Goal: Task Accomplishment & Management: Use online tool/utility

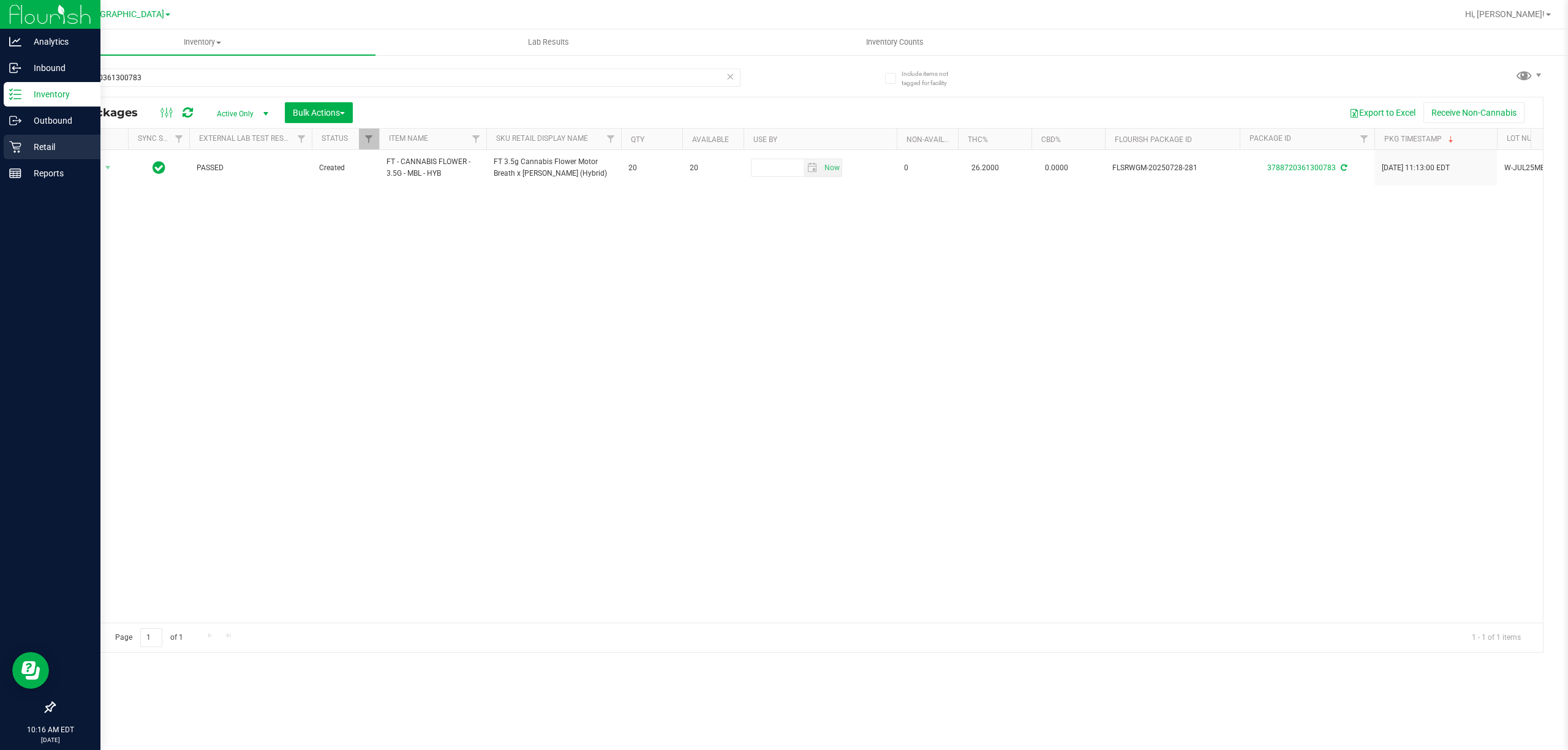
click at [45, 155] on div "Retail" at bounding box center [52, 146] width 97 height 24
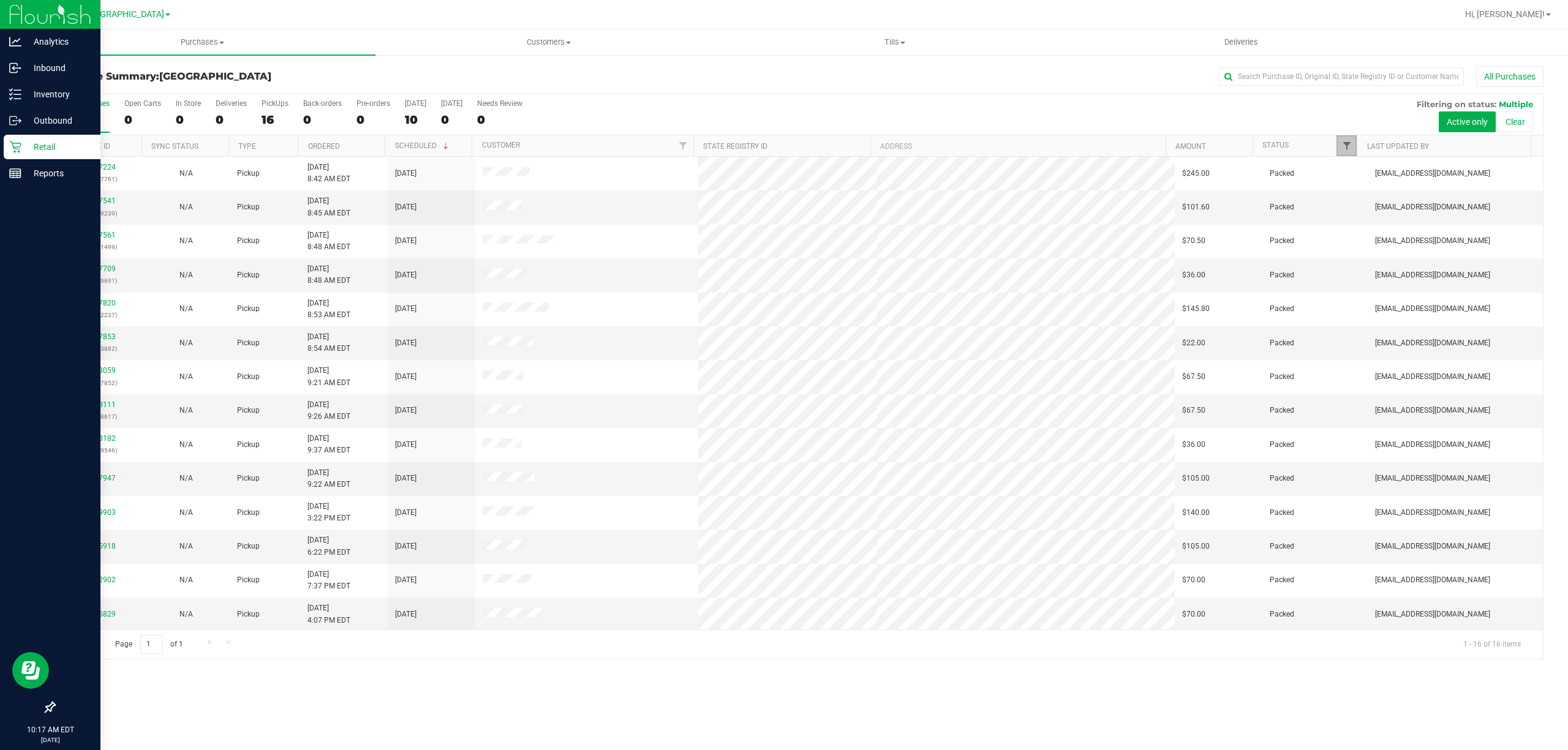
click at [1348, 141] on span "Filter" at bounding box center [1347, 146] width 10 height 10
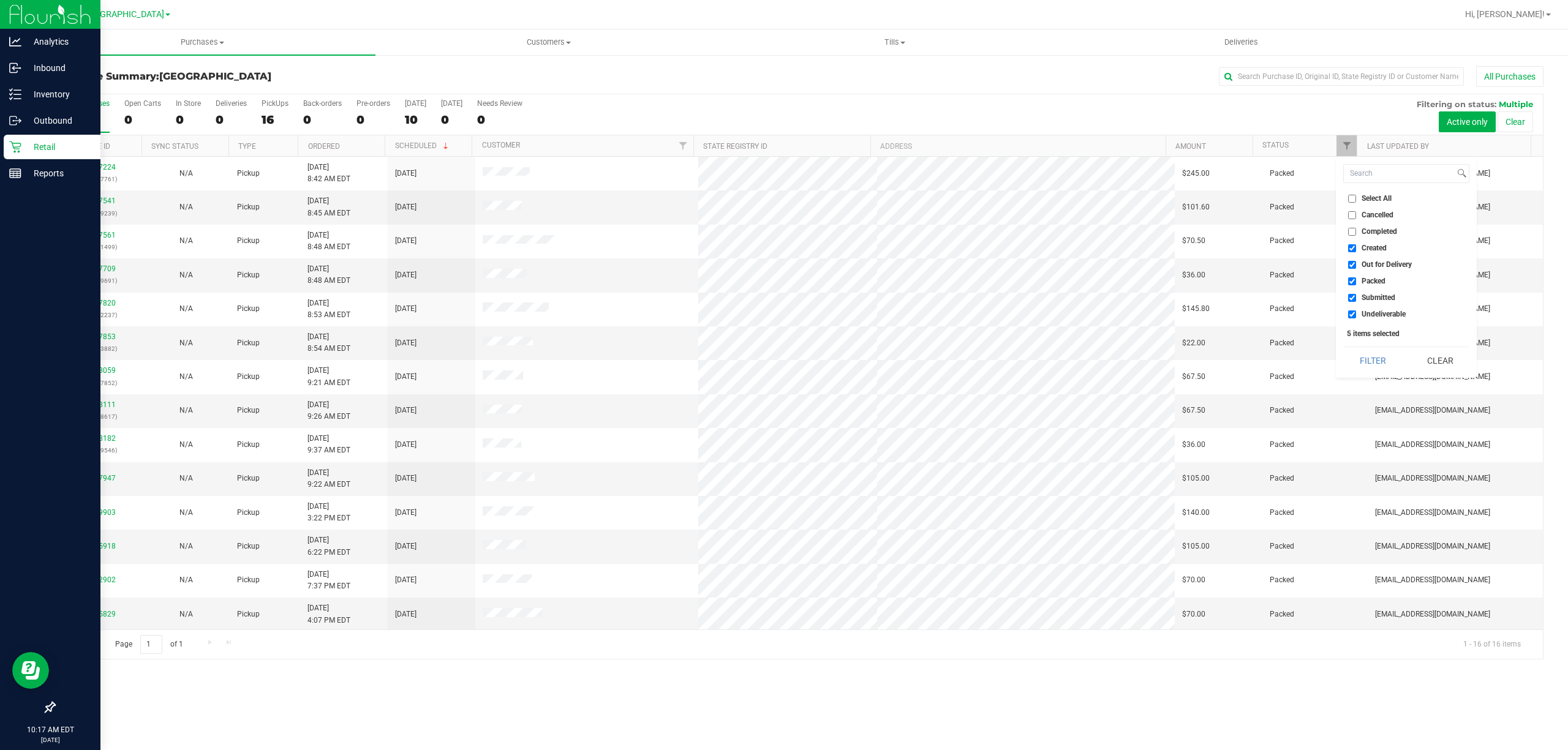
click at [1356, 266] on input "Out for Delivery" at bounding box center [1352, 264] width 8 height 8
checkbox input "false"
click at [1346, 279] on li "Packed" at bounding box center [1406, 281] width 126 height 13
click at [1360, 283] on label "Packed" at bounding box center [1367, 281] width 37 height 8
click at [1356, 283] on input "Packed" at bounding box center [1352, 281] width 8 height 8
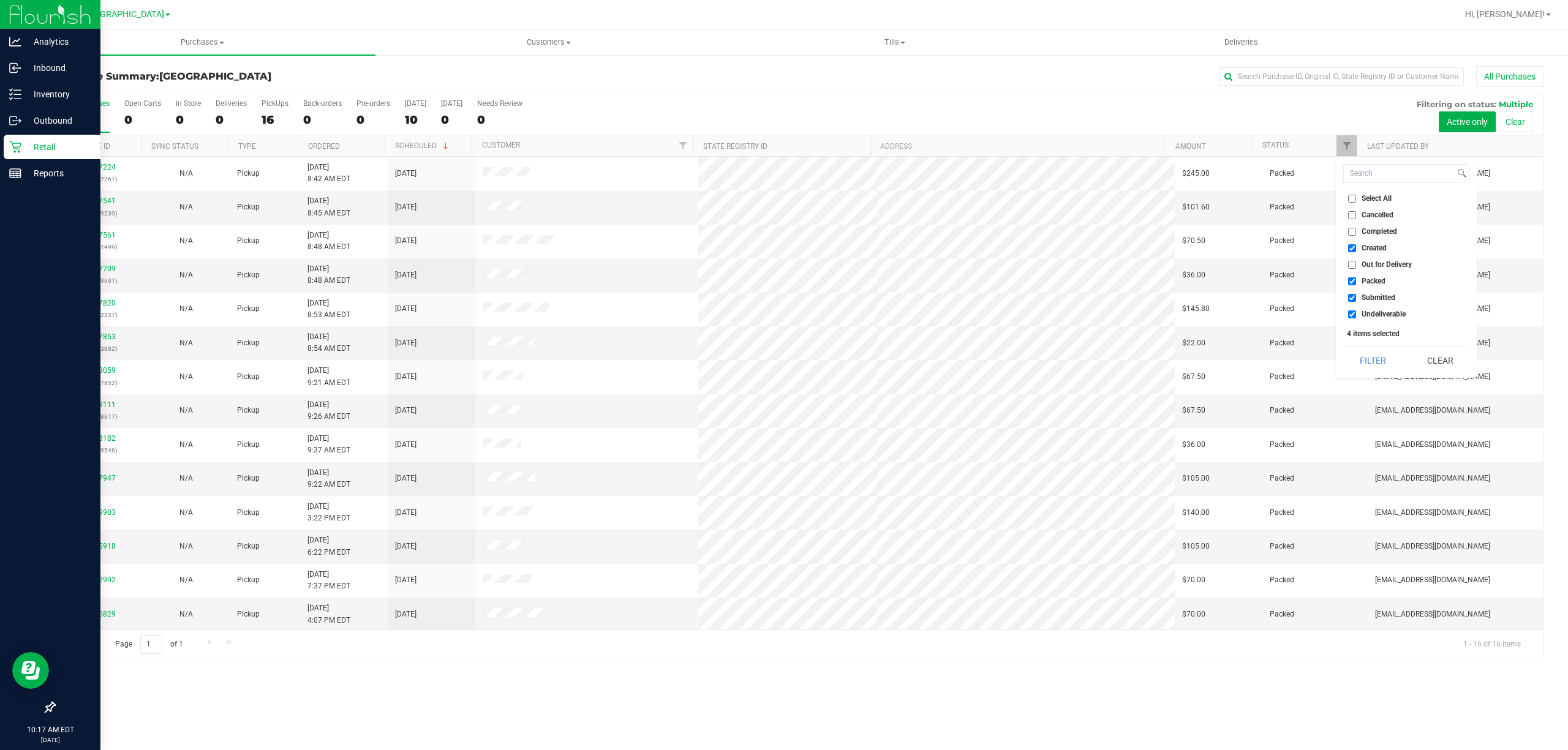
checkbox input "false"
click at [1354, 316] on input "Undeliverable" at bounding box center [1352, 314] width 8 height 8
checkbox input "false"
click at [1369, 361] on button "Filter" at bounding box center [1372, 360] width 59 height 27
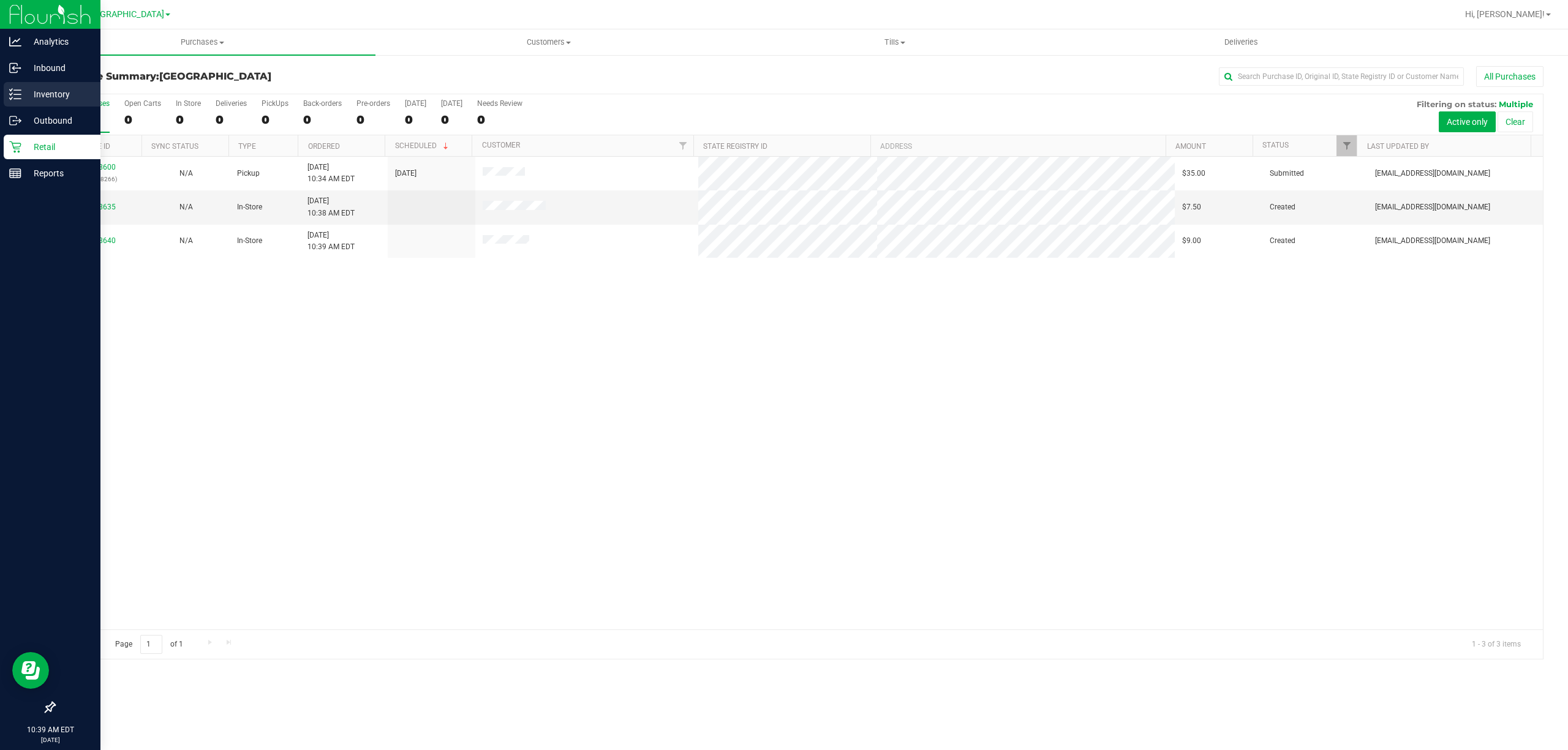
click at [20, 89] on icon at bounding box center [16, 94] width 12 height 12
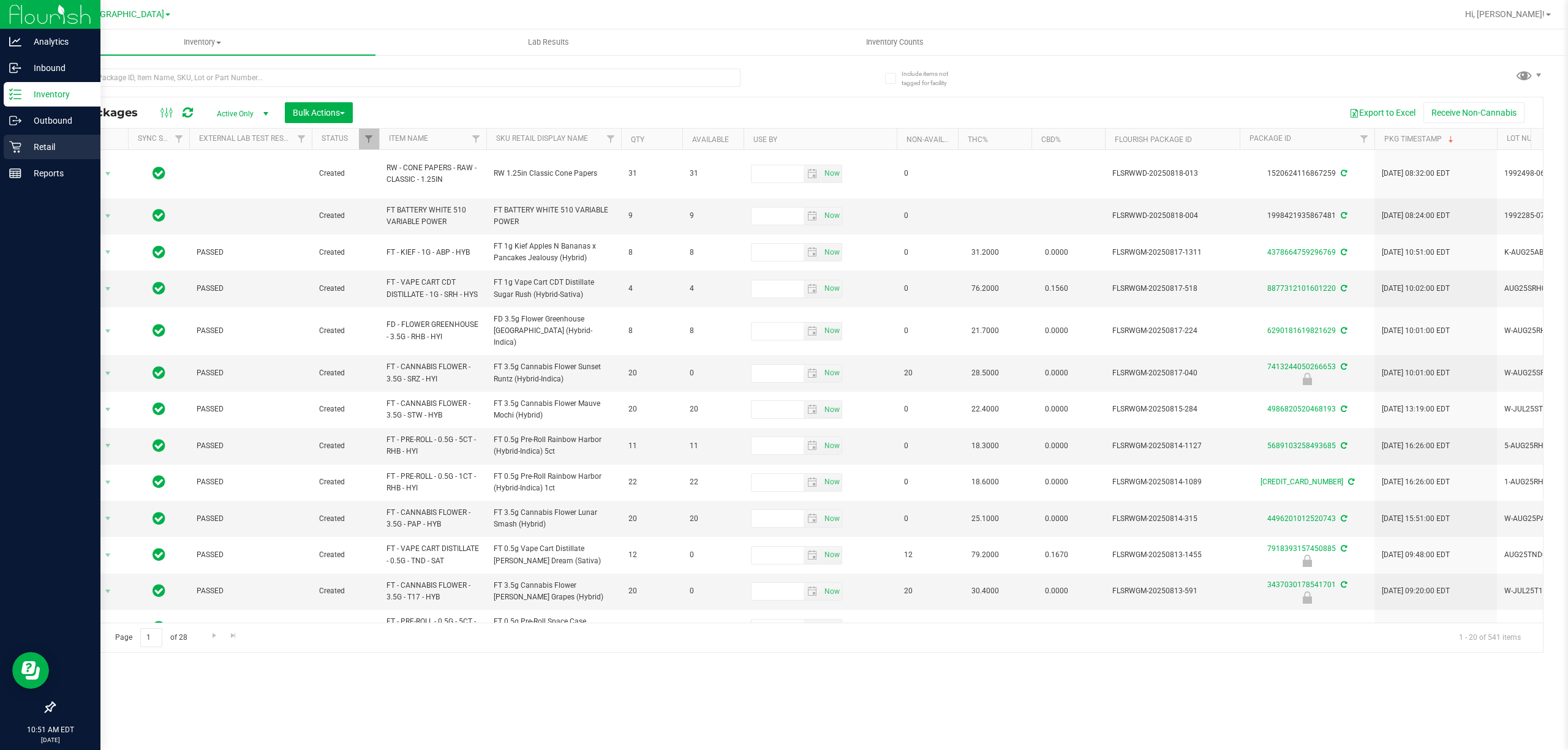
click at [5, 148] on div "Retail" at bounding box center [52, 146] width 97 height 24
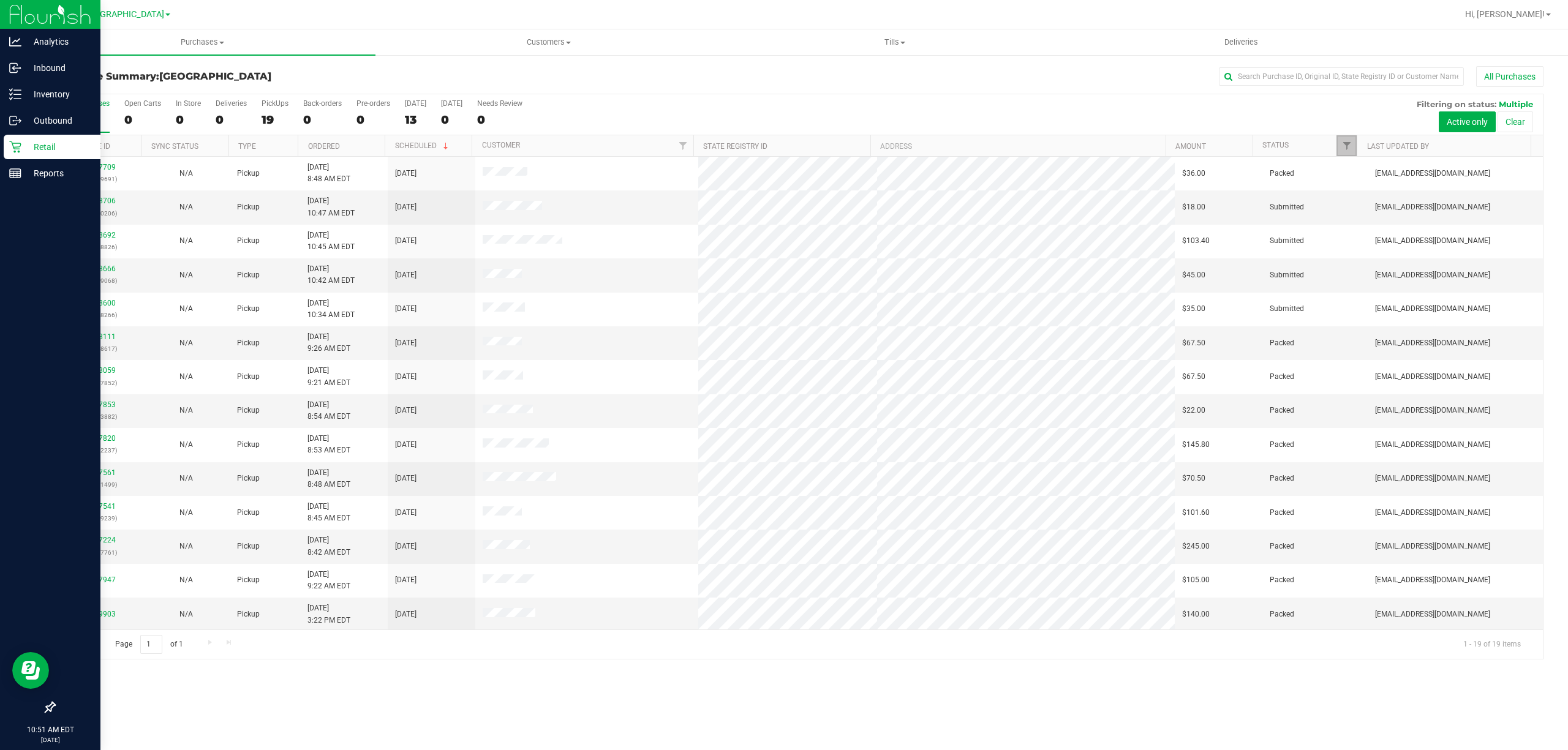
click at [1338, 141] on link "Filter" at bounding box center [1346, 146] width 20 height 21
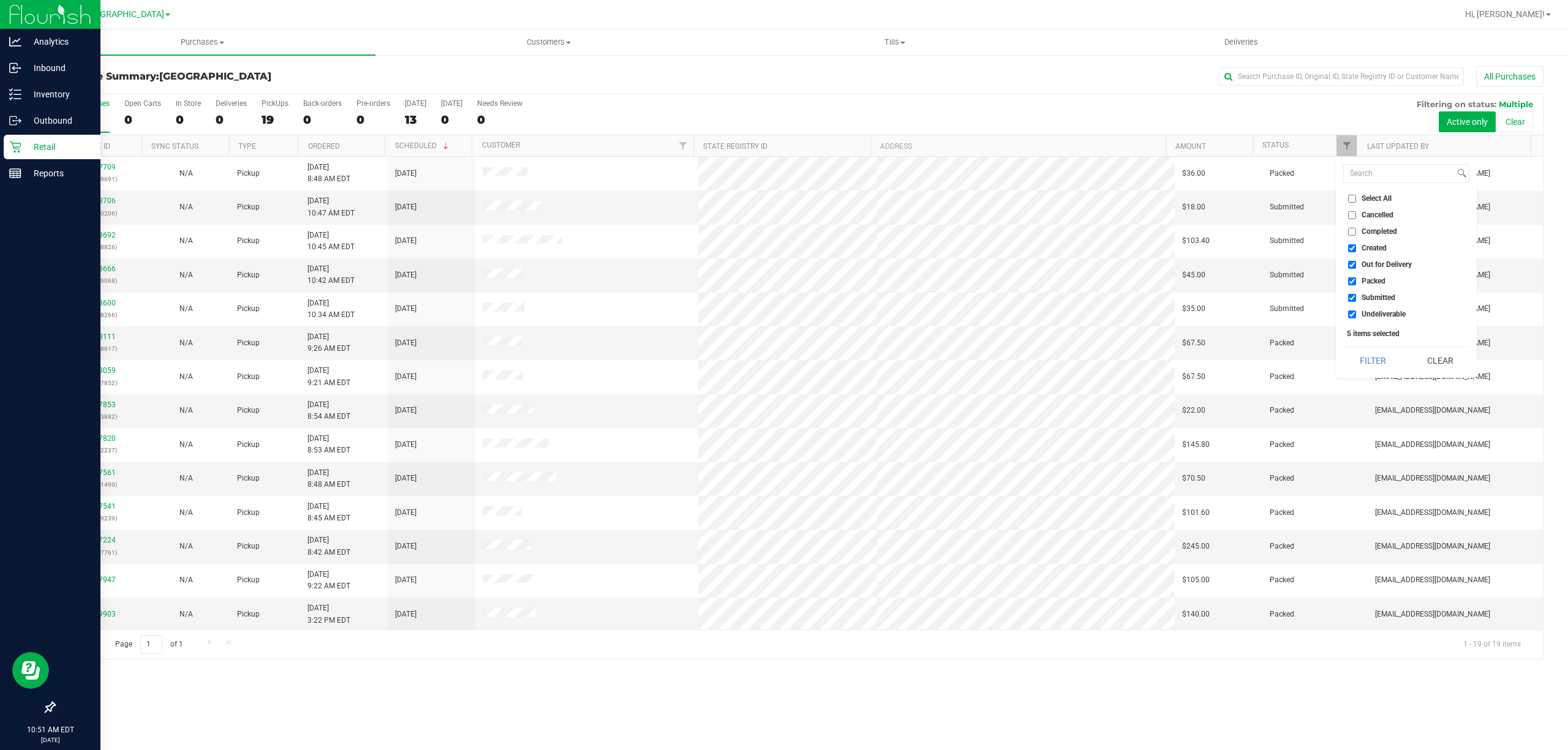
click at [1361, 256] on ul "Select All Cancelled Completed Created Out for Delivery Packed Submitted Undeli…" at bounding box center [1406, 256] width 126 height 128
click at [1359, 267] on label "Out for Delivery" at bounding box center [1380, 264] width 64 height 8
click at [1356, 267] on input "Out for Delivery" at bounding box center [1352, 264] width 8 height 8
checkbox input "false"
click at [1364, 284] on span "Packed" at bounding box center [1374, 281] width 24 height 7
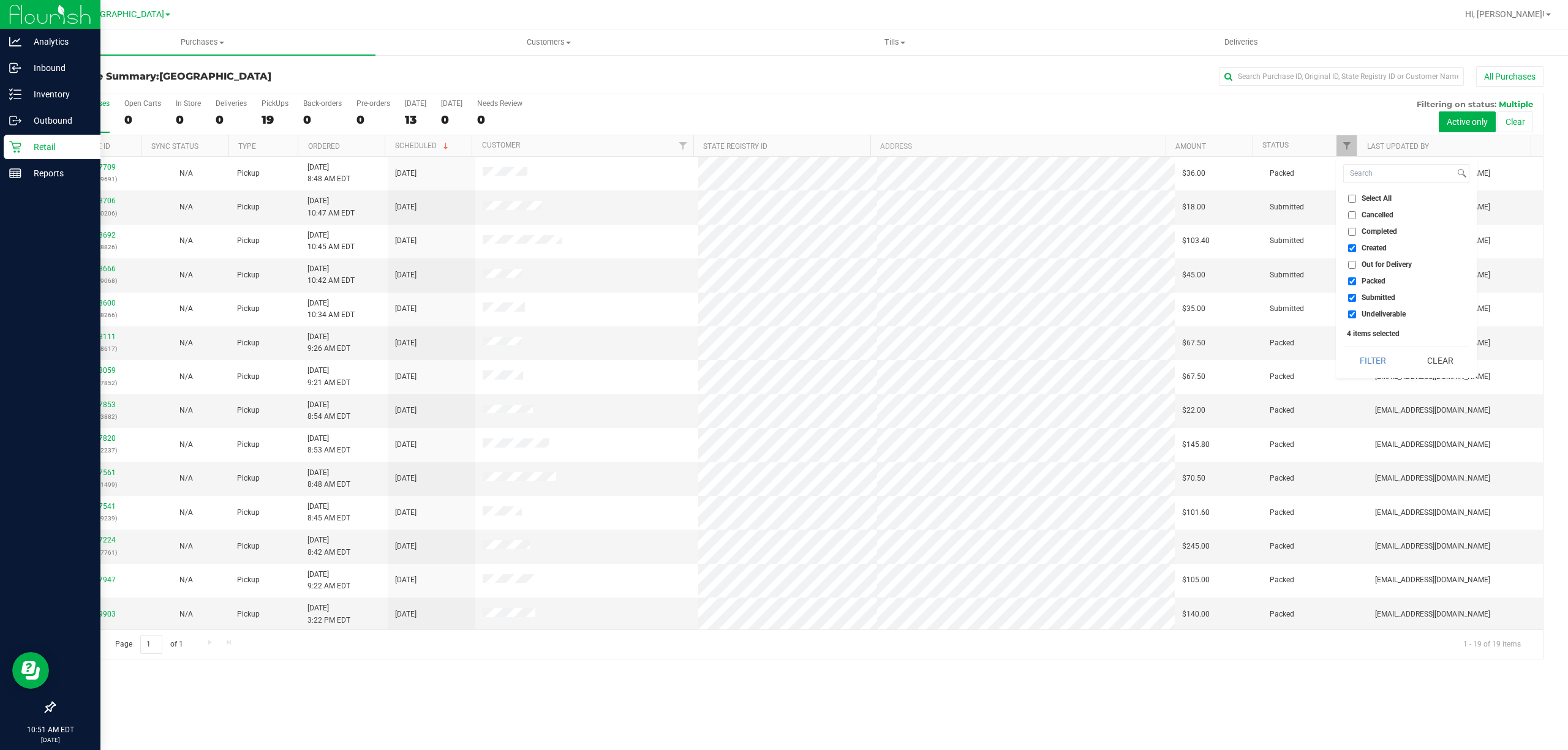
click at [1356, 284] on input "Packed" at bounding box center [1352, 281] width 8 height 8
checkbox input "false"
click at [1355, 317] on input "Undeliverable" at bounding box center [1352, 314] width 8 height 8
checkbox input "false"
click at [1369, 354] on button "Filter" at bounding box center [1372, 360] width 59 height 27
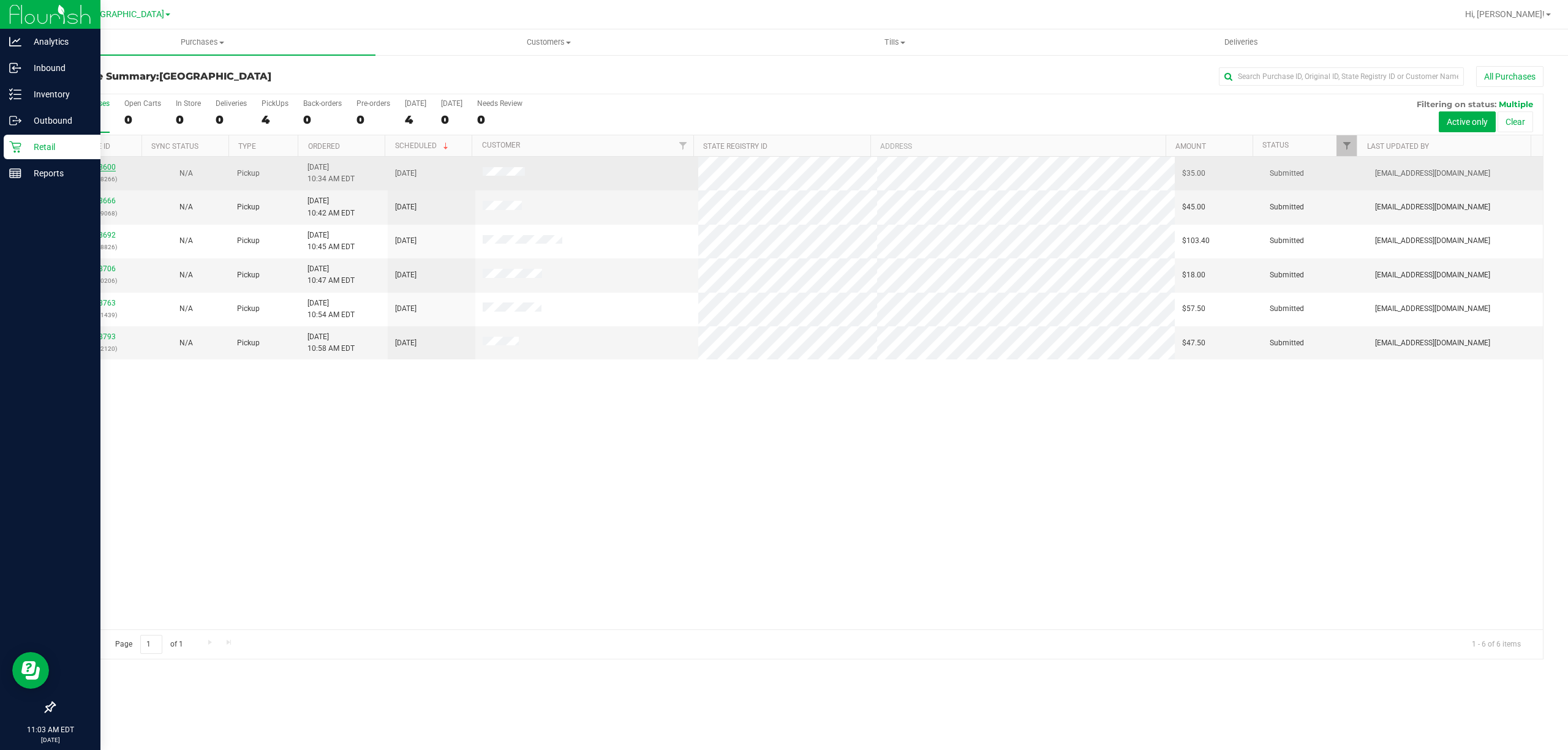
click at [103, 166] on link "11848600" at bounding box center [98, 167] width 34 height 9
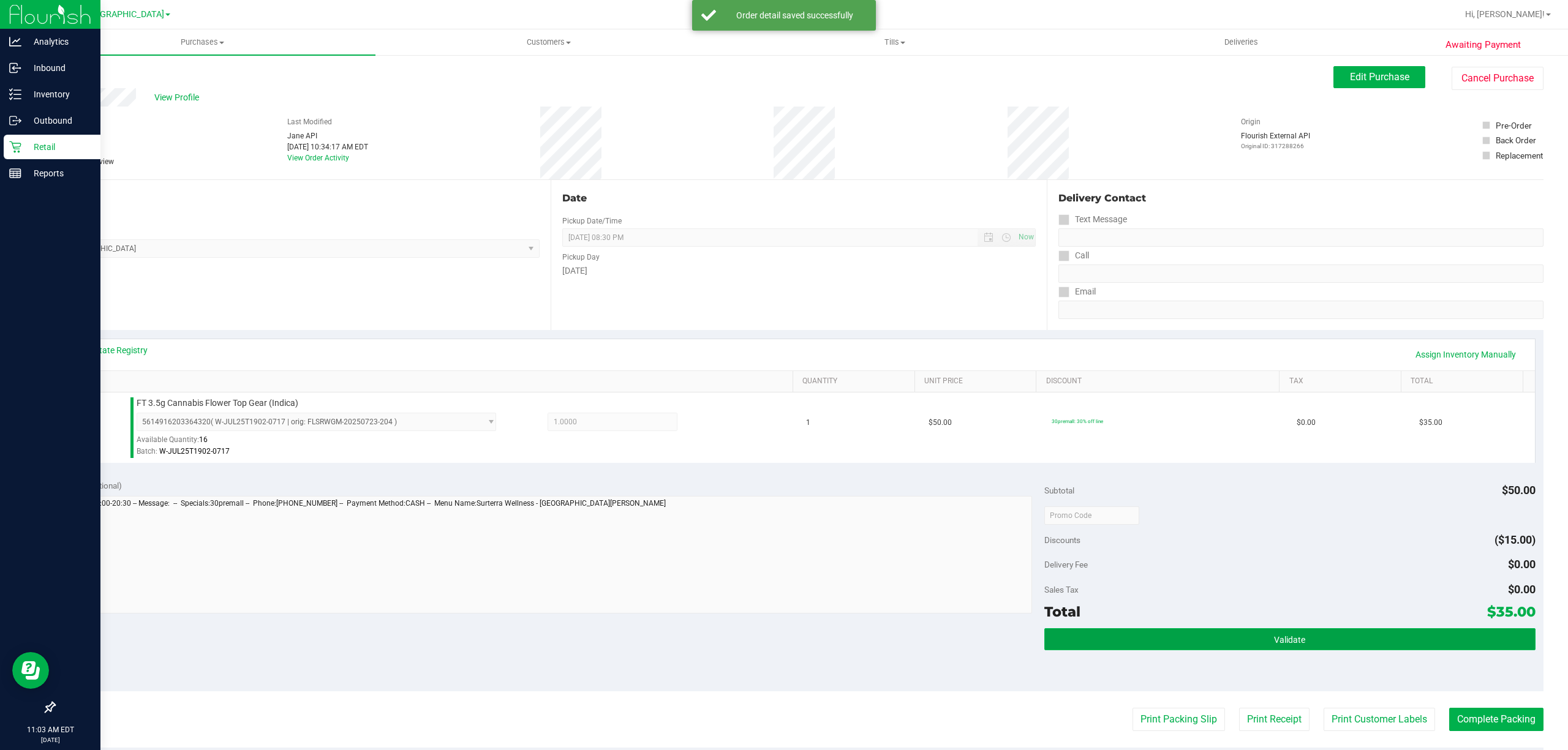
click at [1216, 633] on button "Validate" at bounding box center [1290, 640] width 491 height 22
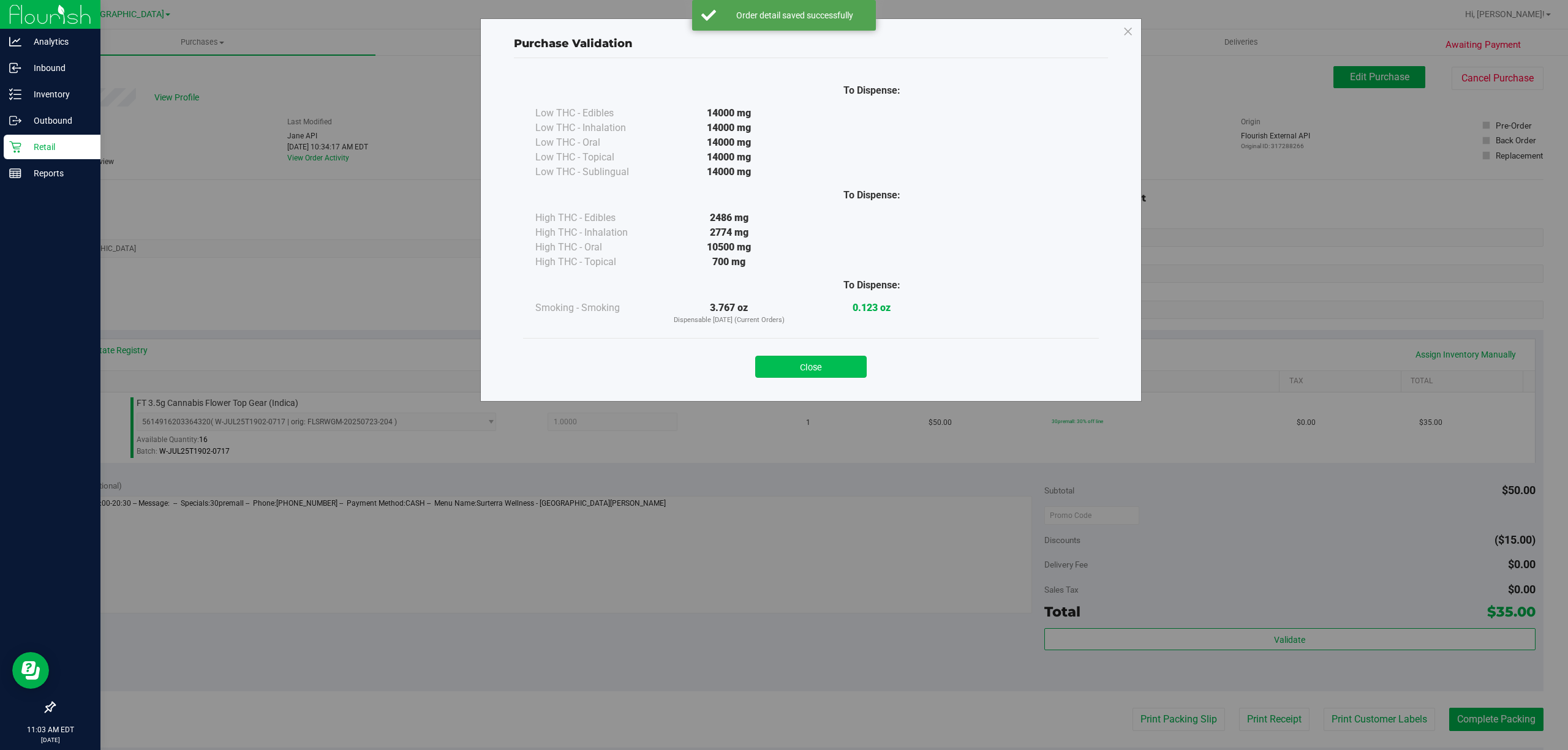
click at [806, 359] on button "Close" at bounding box center [811, 367] width 112 height 22
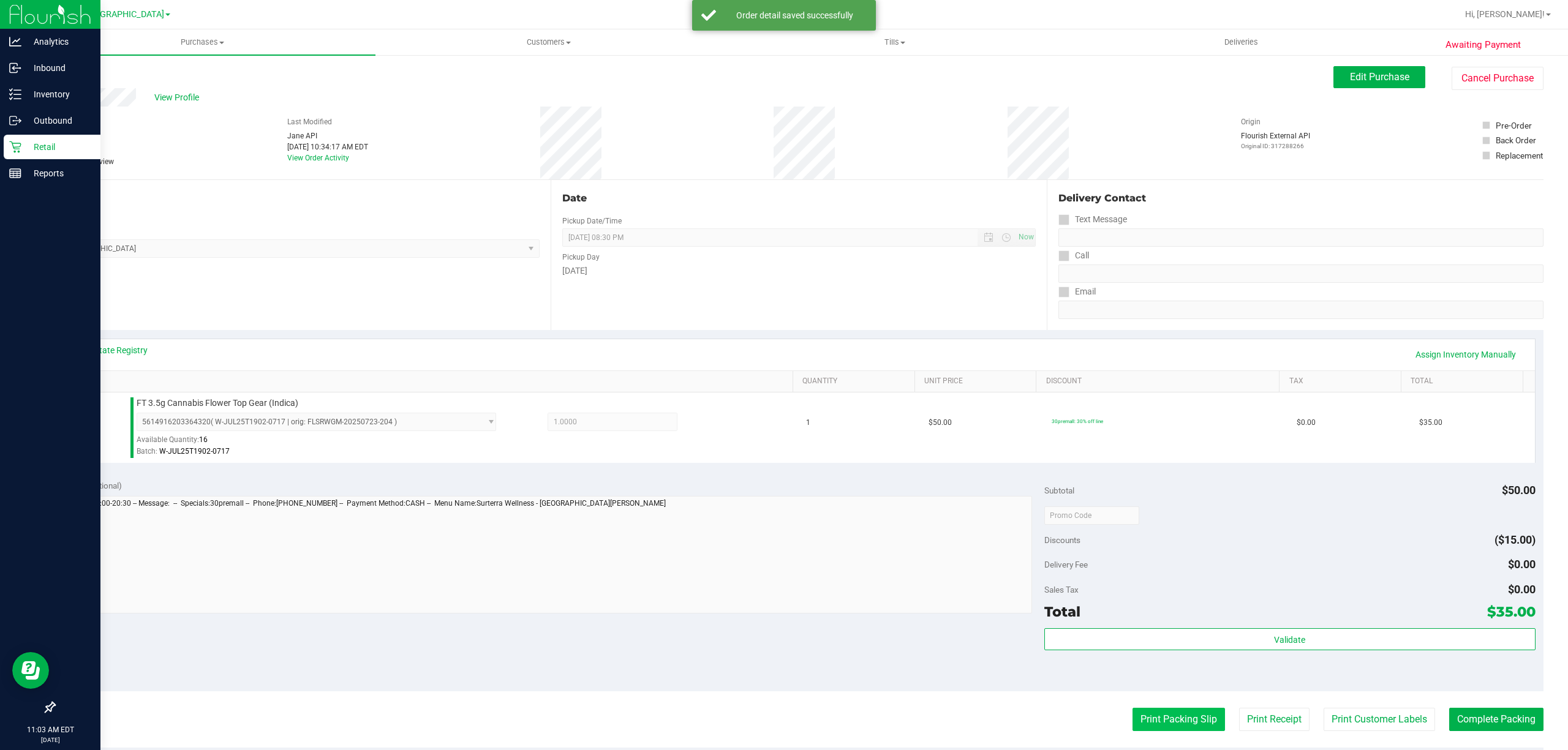
click at [1141, 709] on button "Print Packing Slip" at bounding box center [1179, 720] width 92 height 24
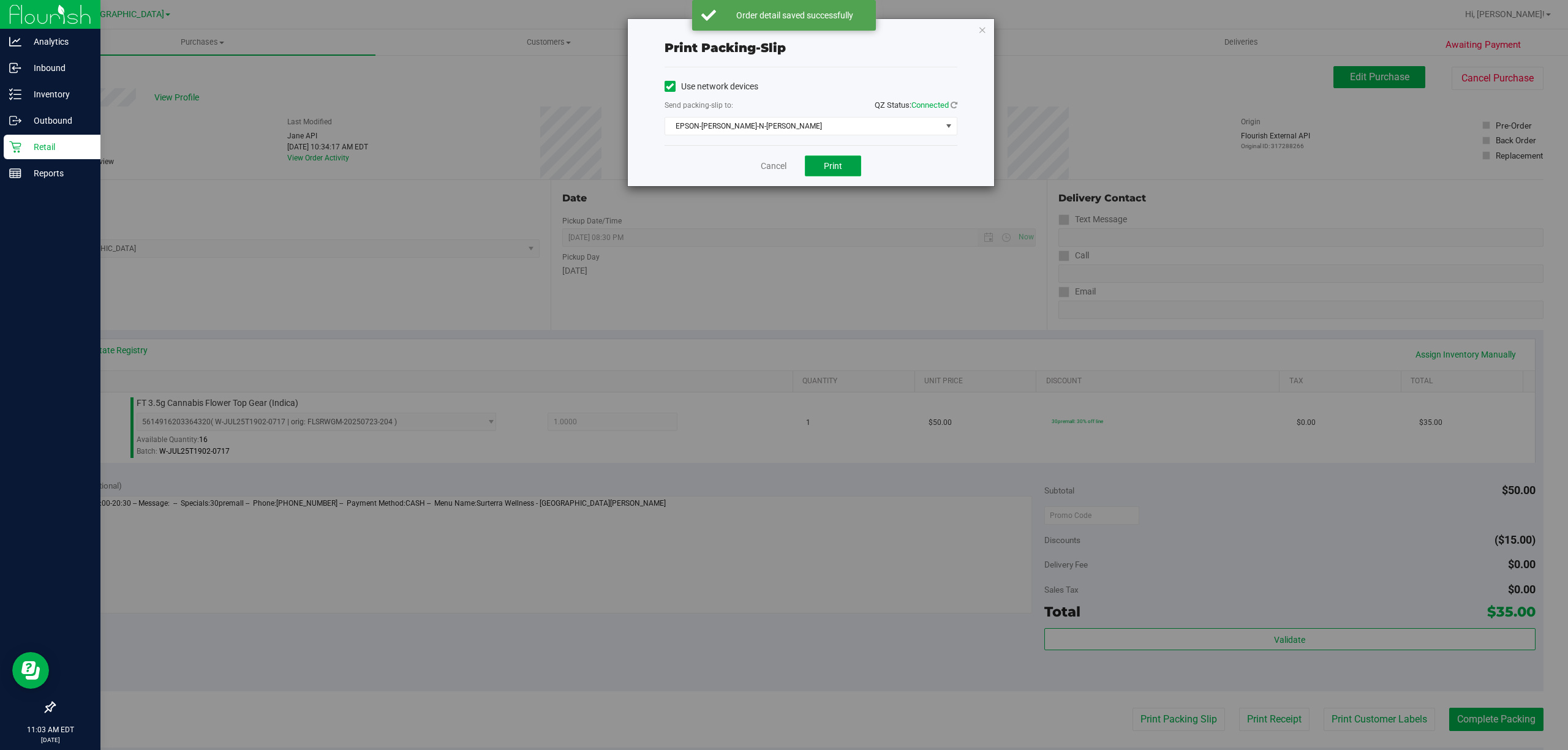
click at [831, 160] on button "Print" at bounding box center [833, 166] width 56 height 21
click at [775, 166] on link "Cancel" at bounding box center [773, 166] width 25 height 13
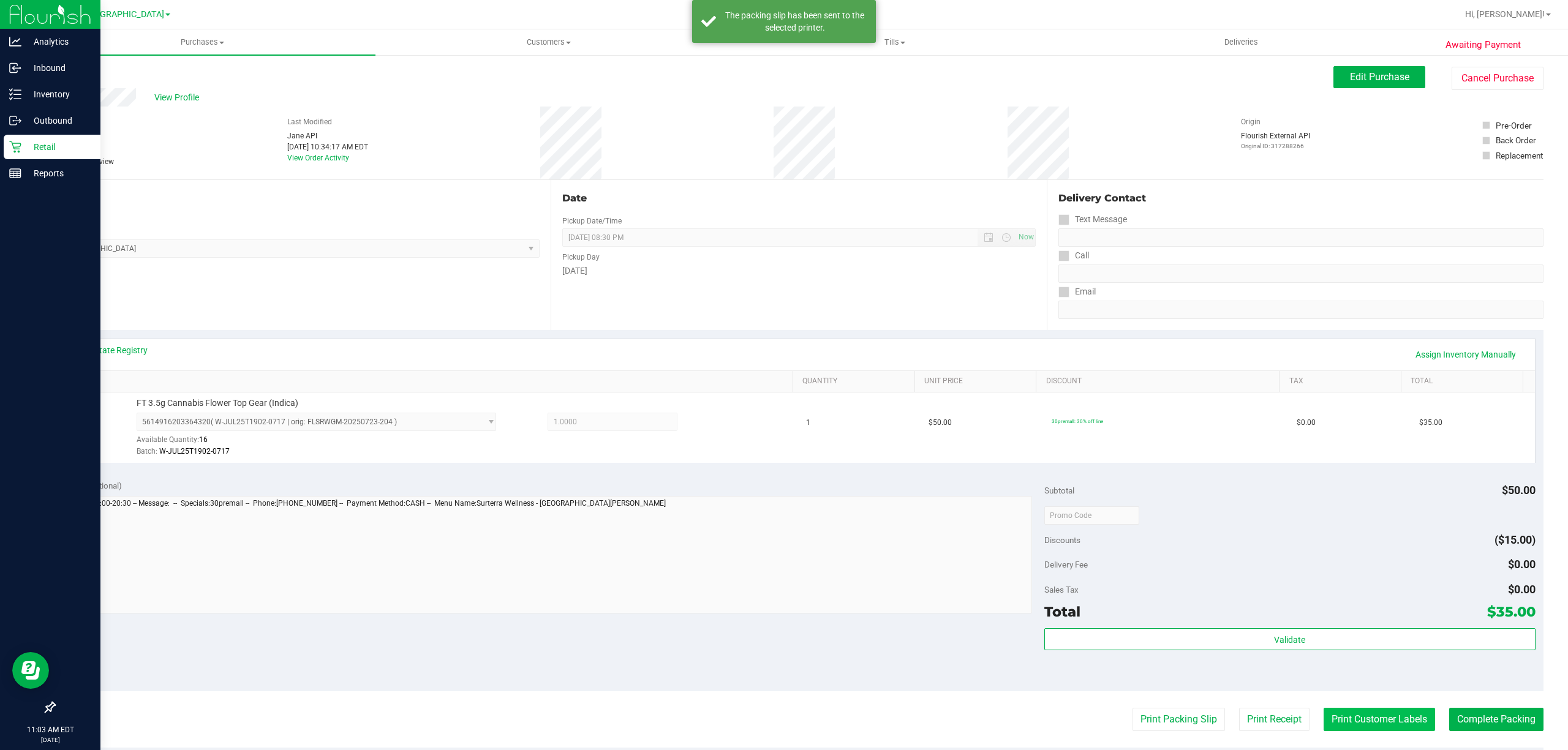
click at [1358, 715] on button "Print Customer Labels" at bounding box center [1380, 720] width 112 height 24
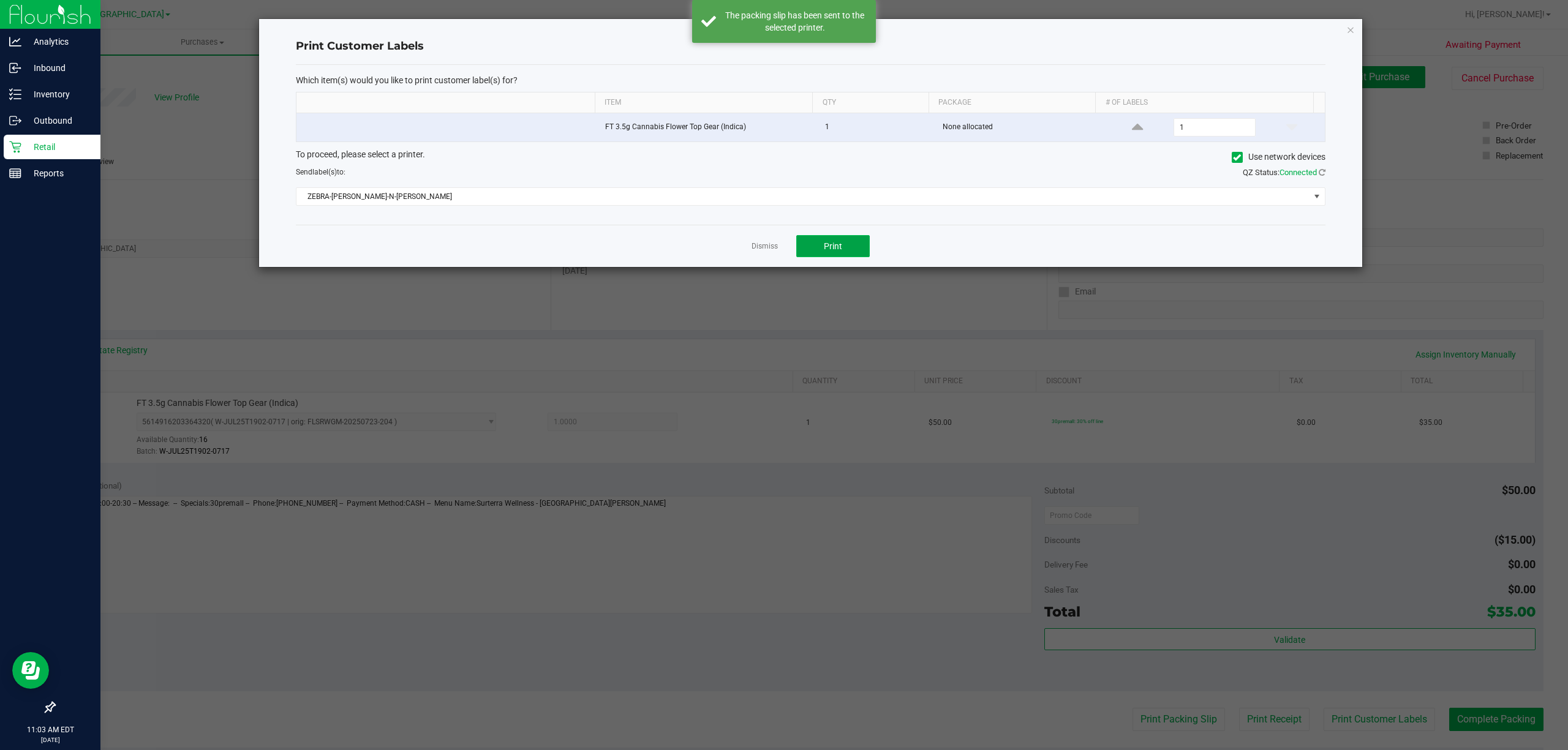
click at [844, 257] on button "Print" at bounding box center [833, 246] width 73 height 22
click at [756, 248] on link "Dismiss" at bounding box center [765, 246] width 26 height 11
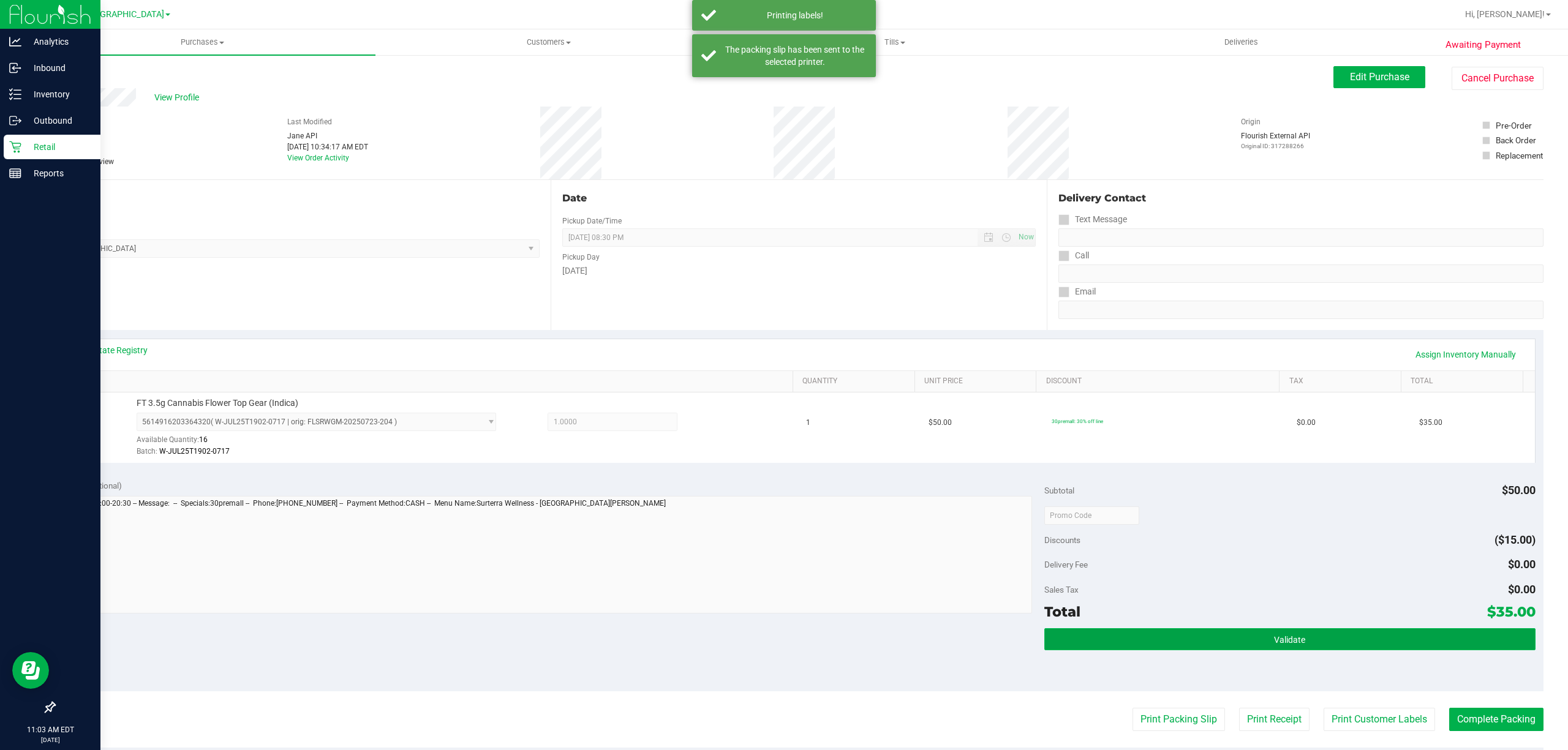
click at [1183, 646] on button "Validate" at bounding box center [1290, 640] width 491 height 22
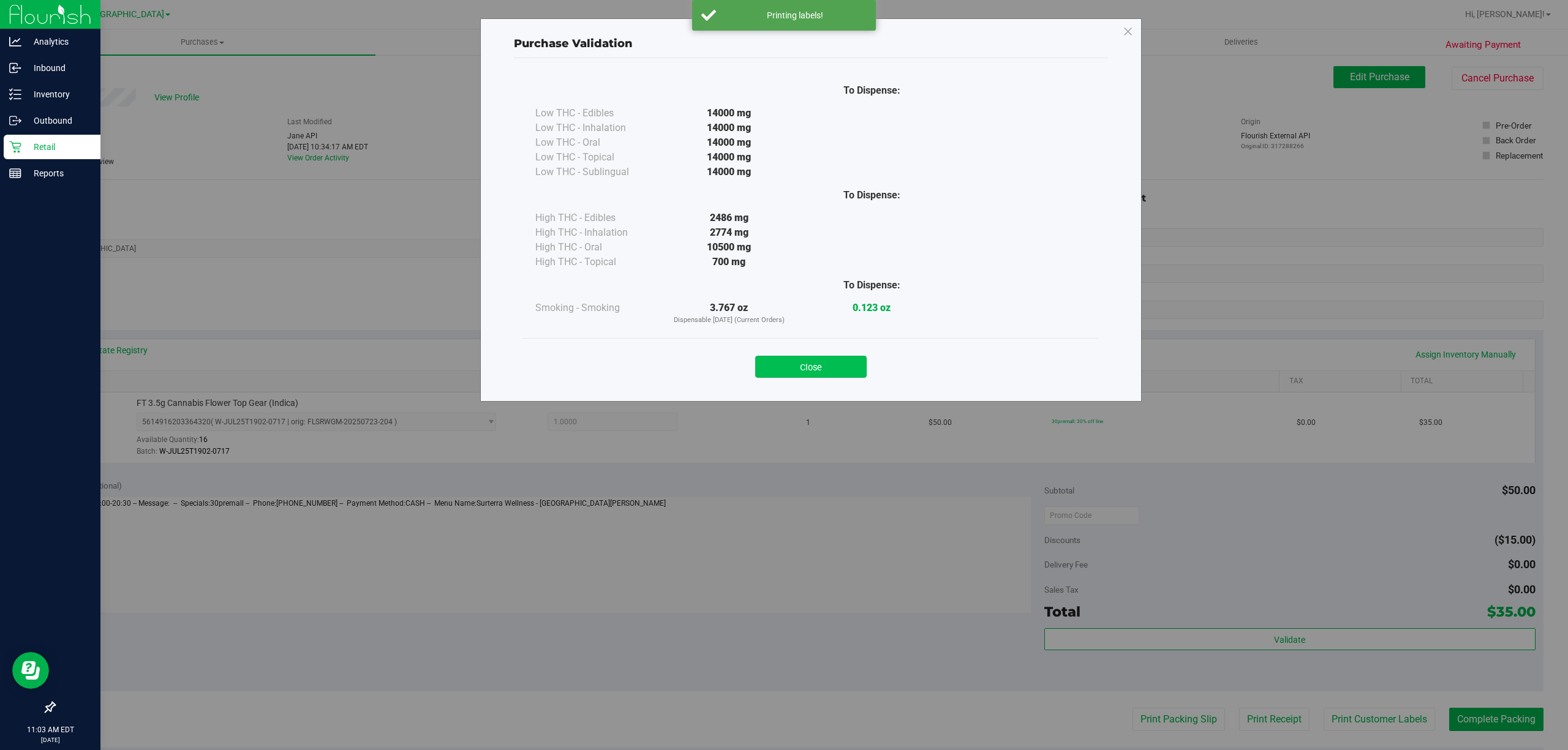
click at [805, 370] on button "Close" at bounding box center [811, 367] width 112 height 22
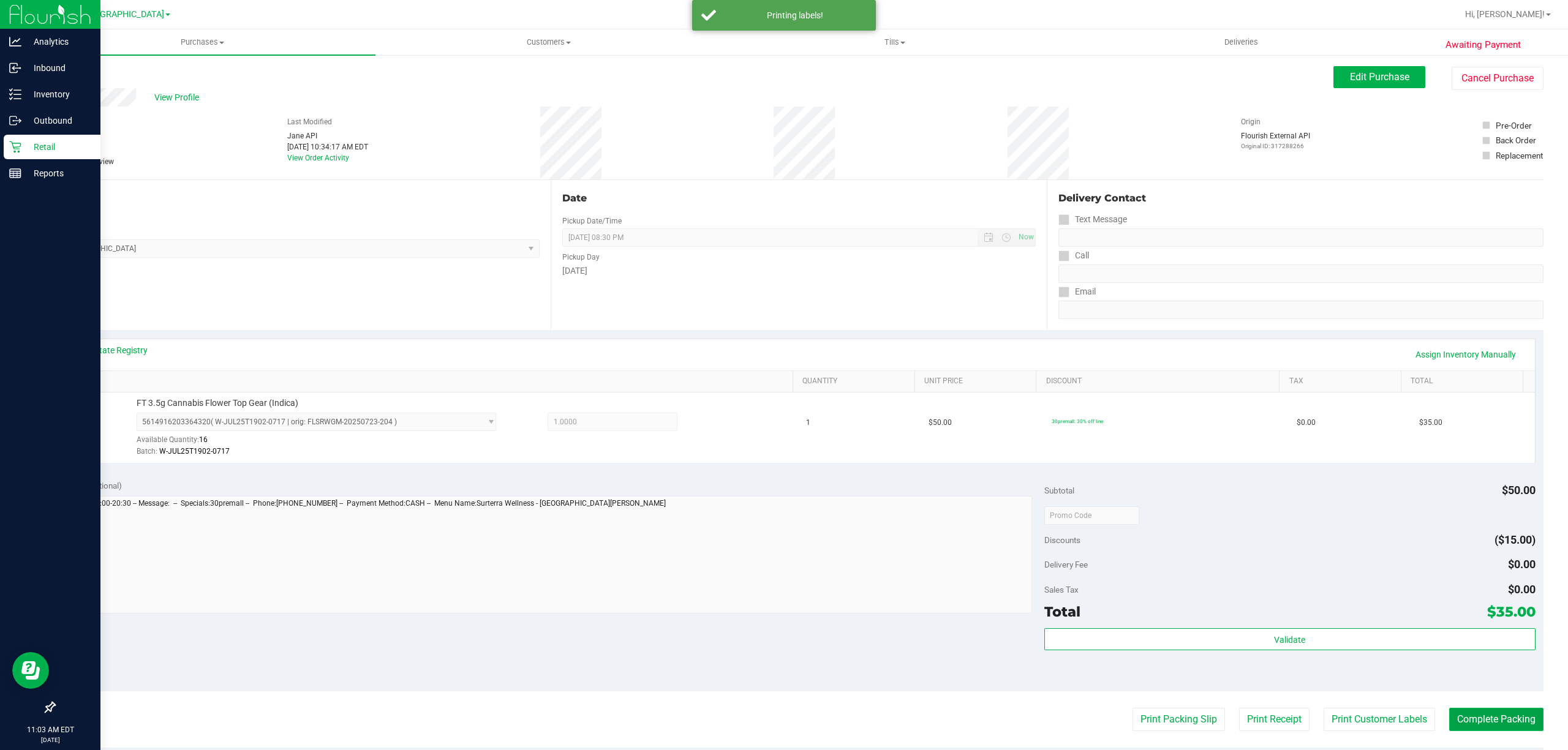
click at [1469, 715] on button "Complete Packing" at bounding box center [1497, 720] width 94 height 24
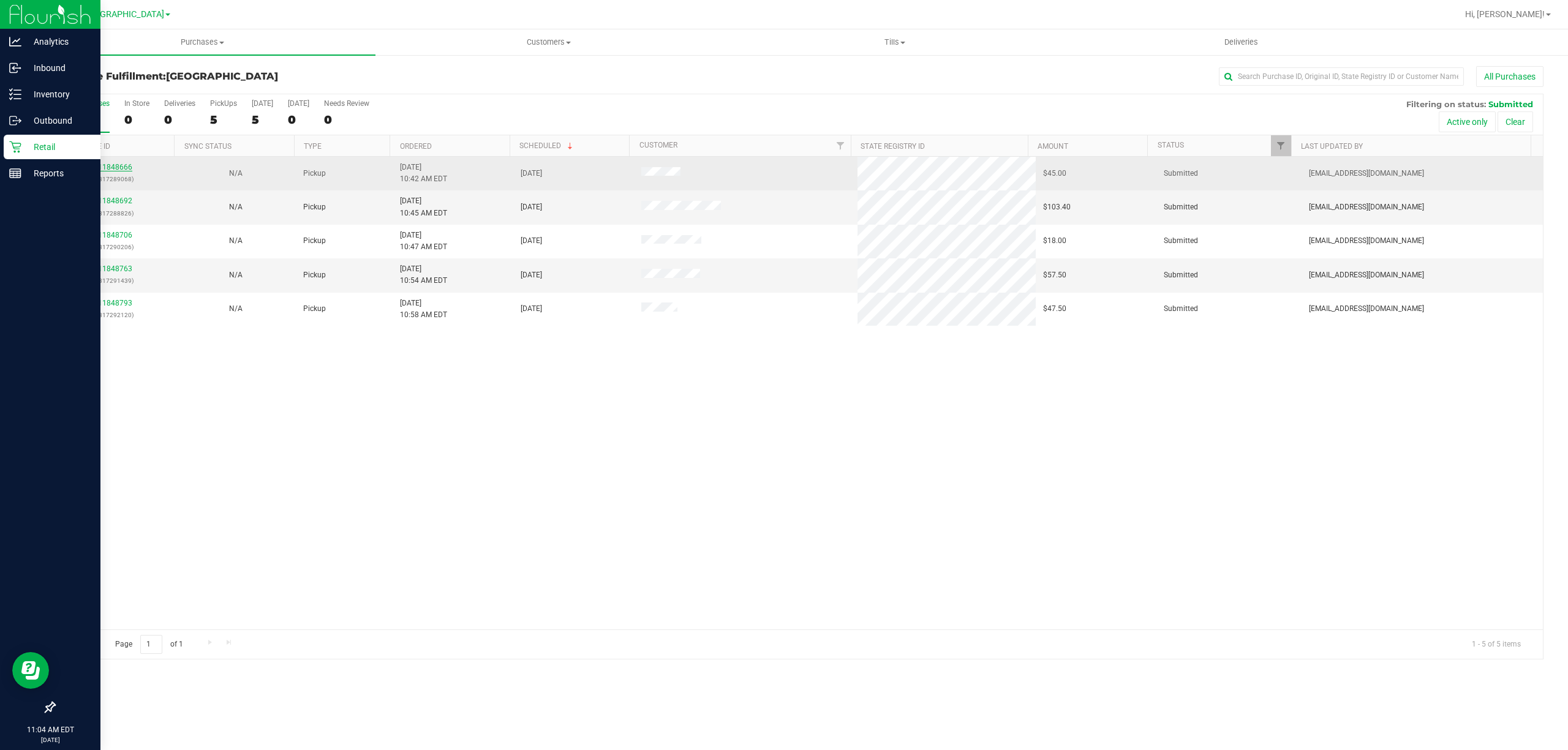
click at [104, 167] on link "11848666" at bounding box center [115, 167] width 34 height 9
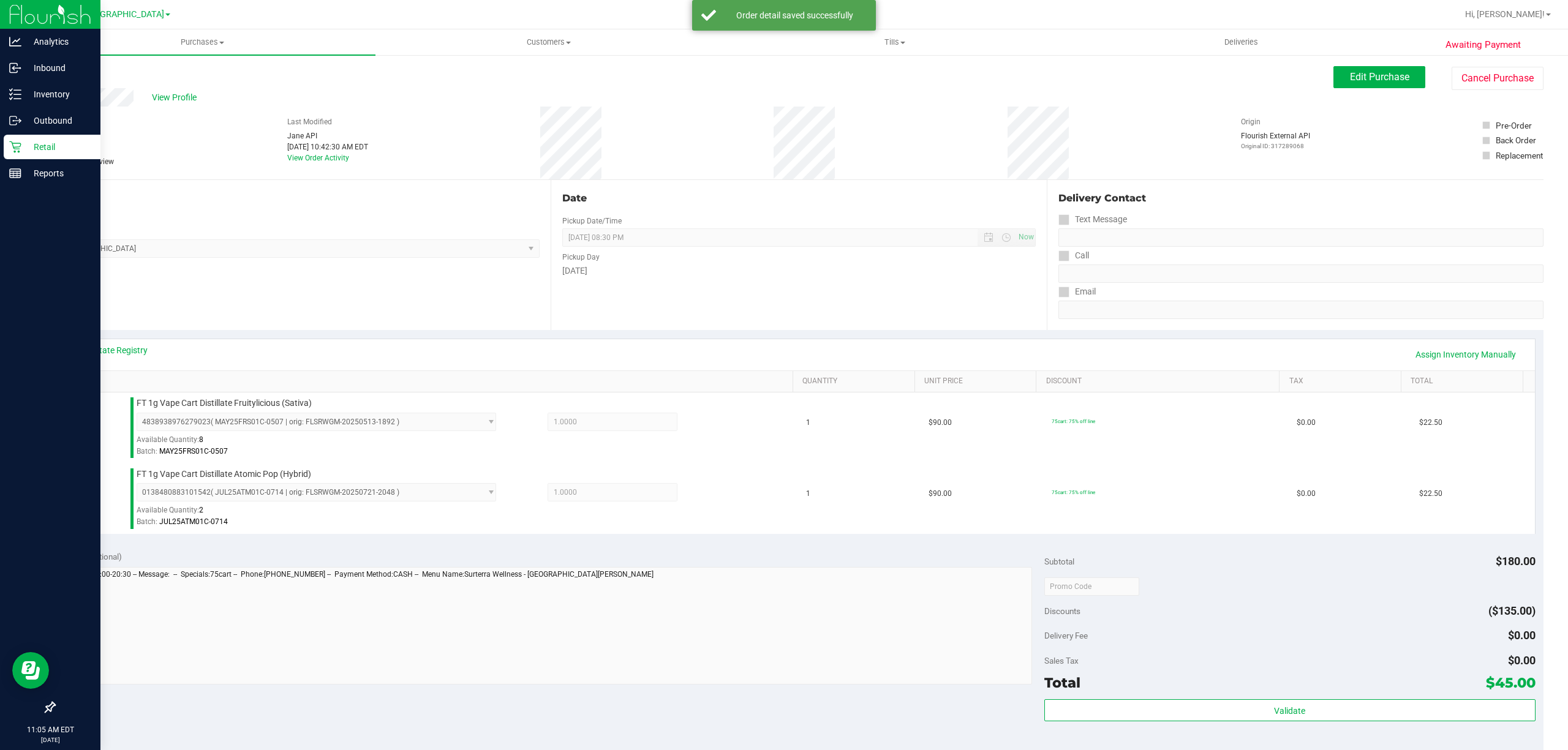
click at [1237, 681] on div "Total $45.00" at bounding box center [1290, 683] width 491 height 22
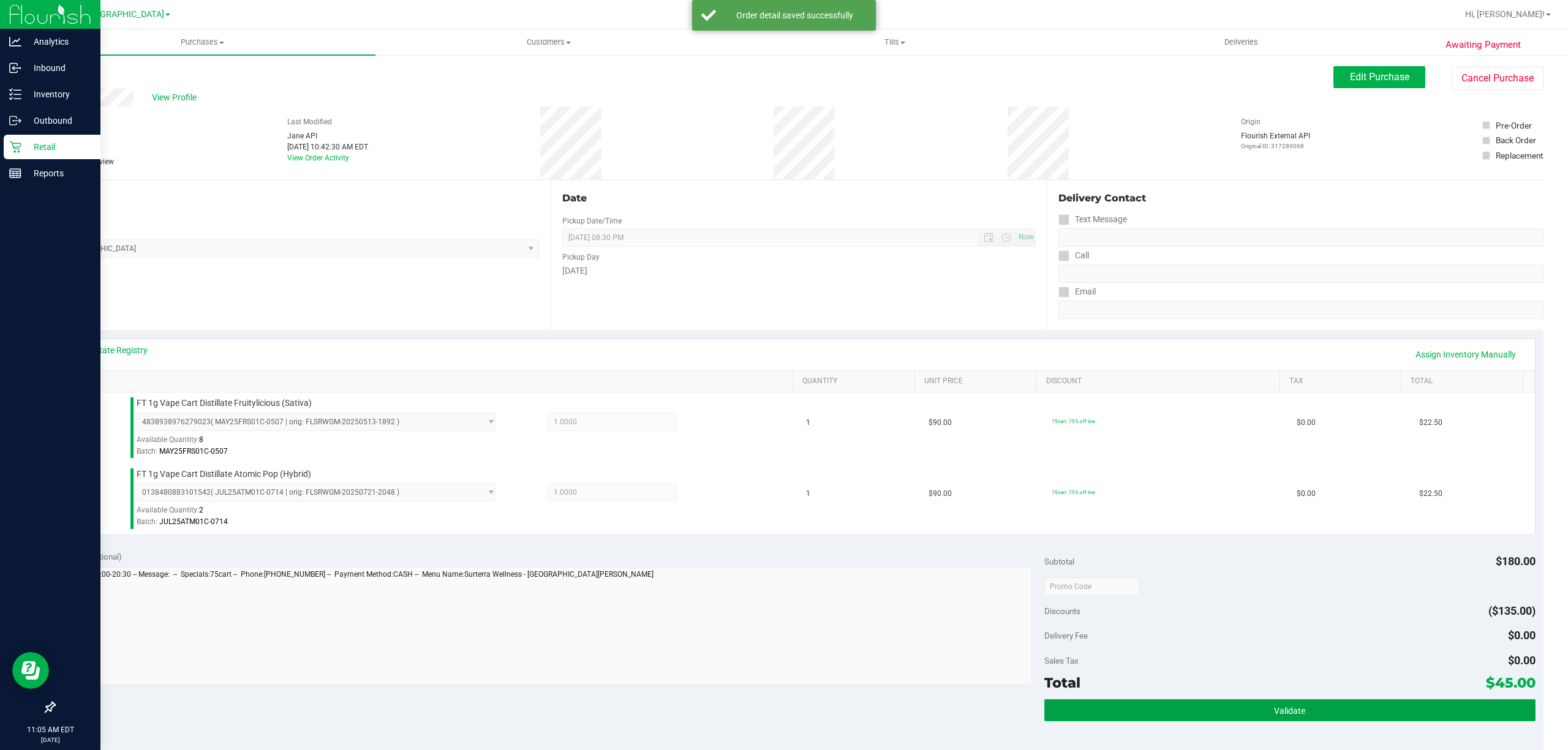
click at [1197, 703] on button "Validate" at bounding box center [1290, 710] width 491 height 22
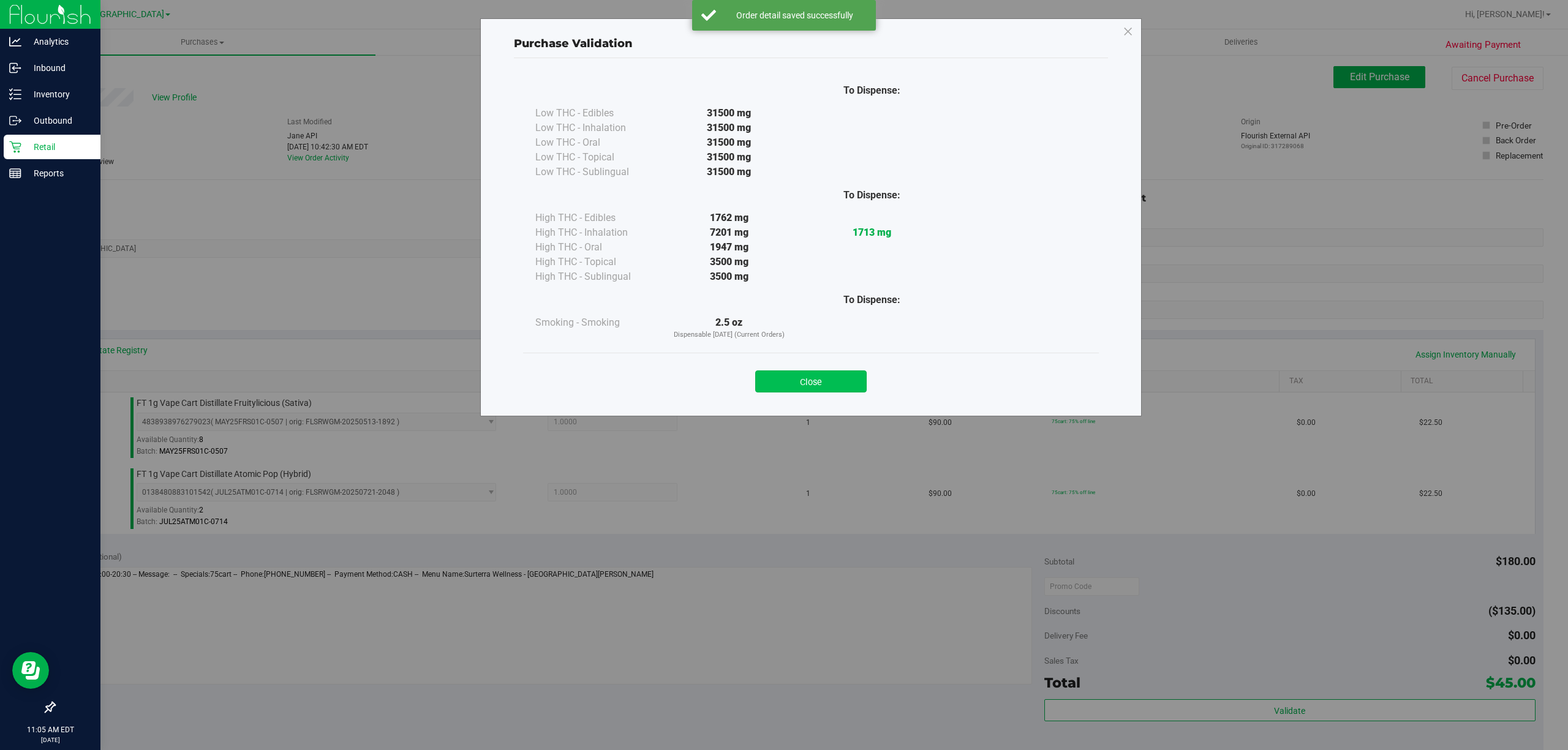
click at [821, 387] on button "Close" at bounding box center [811, 382] width 112 height 22
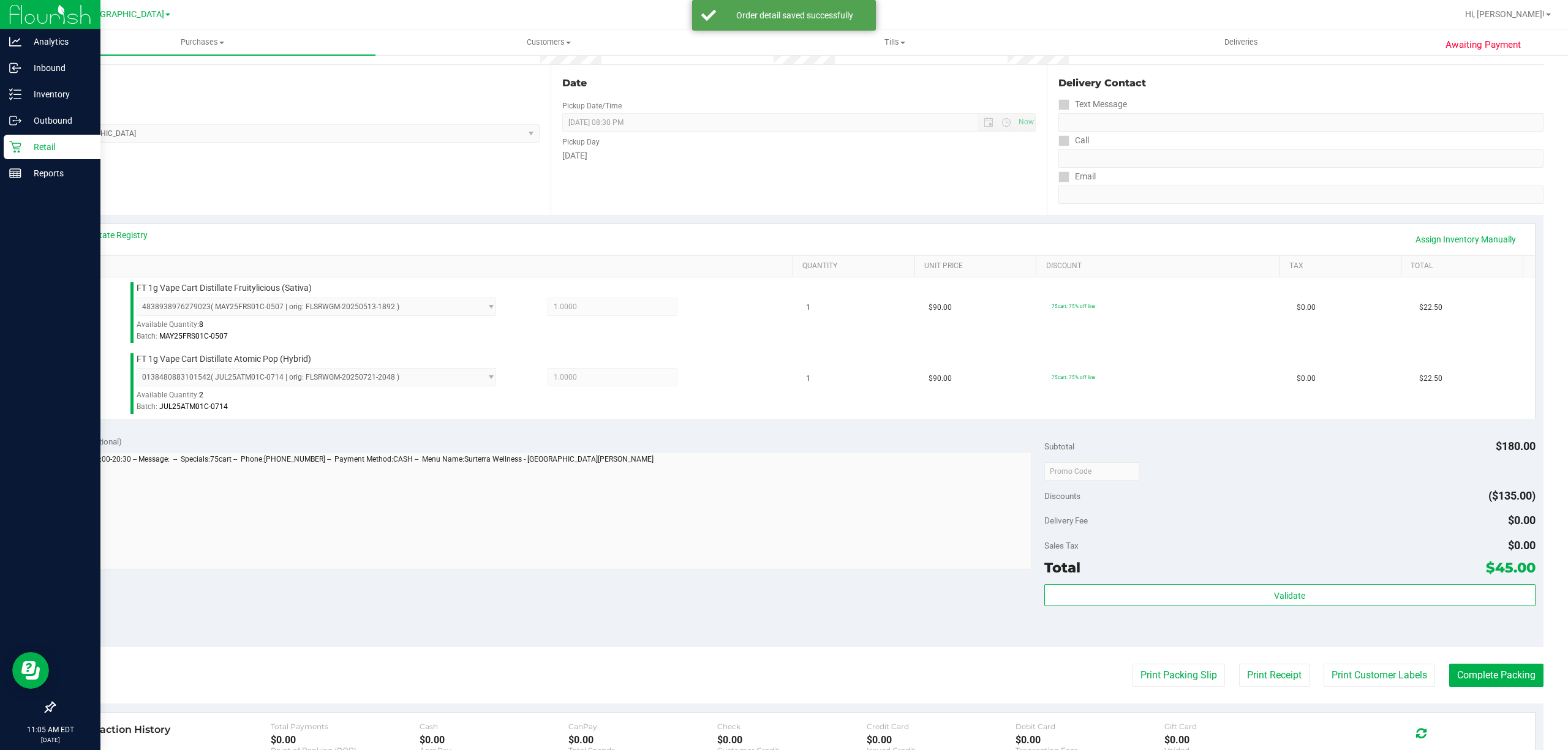
scroll to position [91, 0]
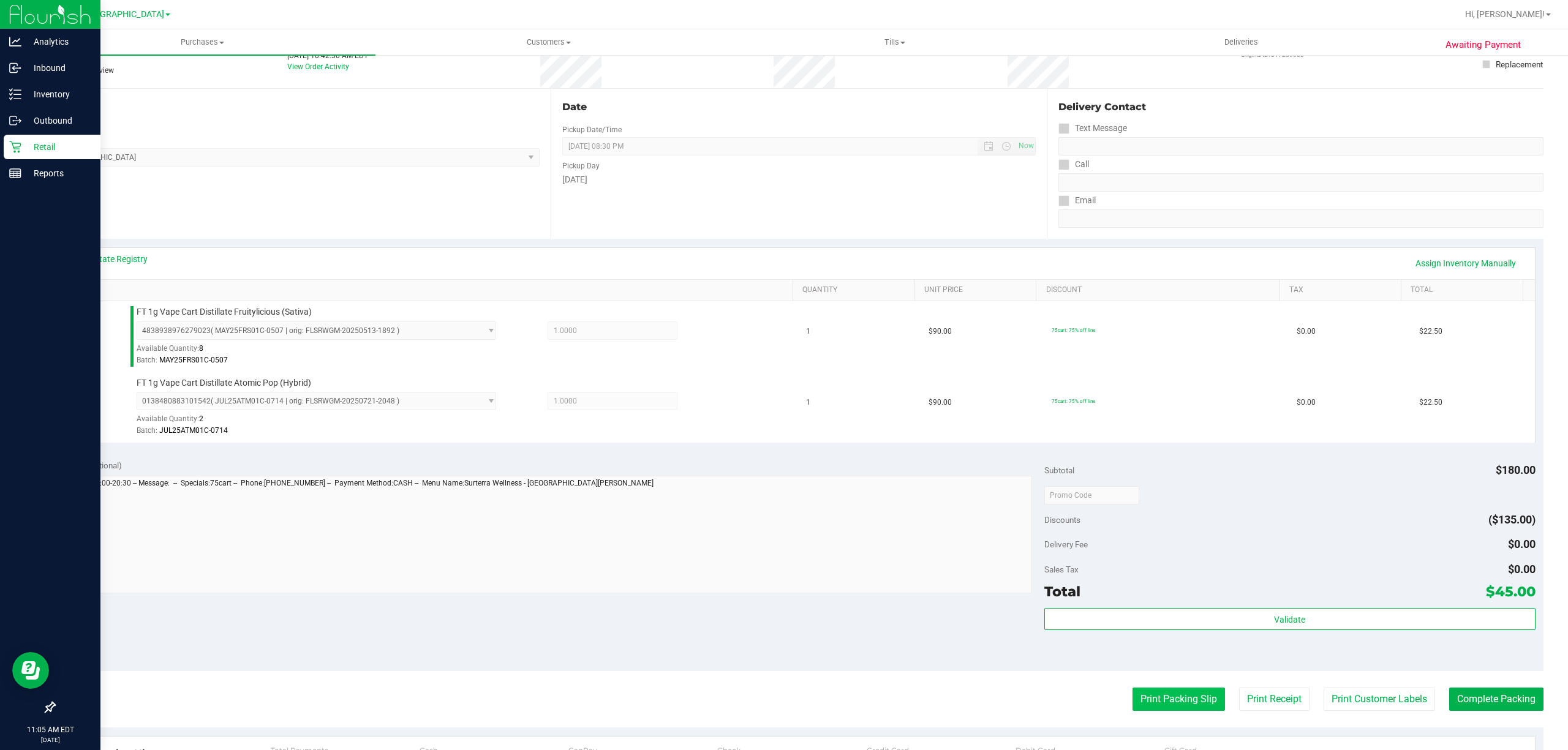
click at [1158, 707] on button "Print Packing Slip" at bounding box center [1179, 699] width 92 height 24
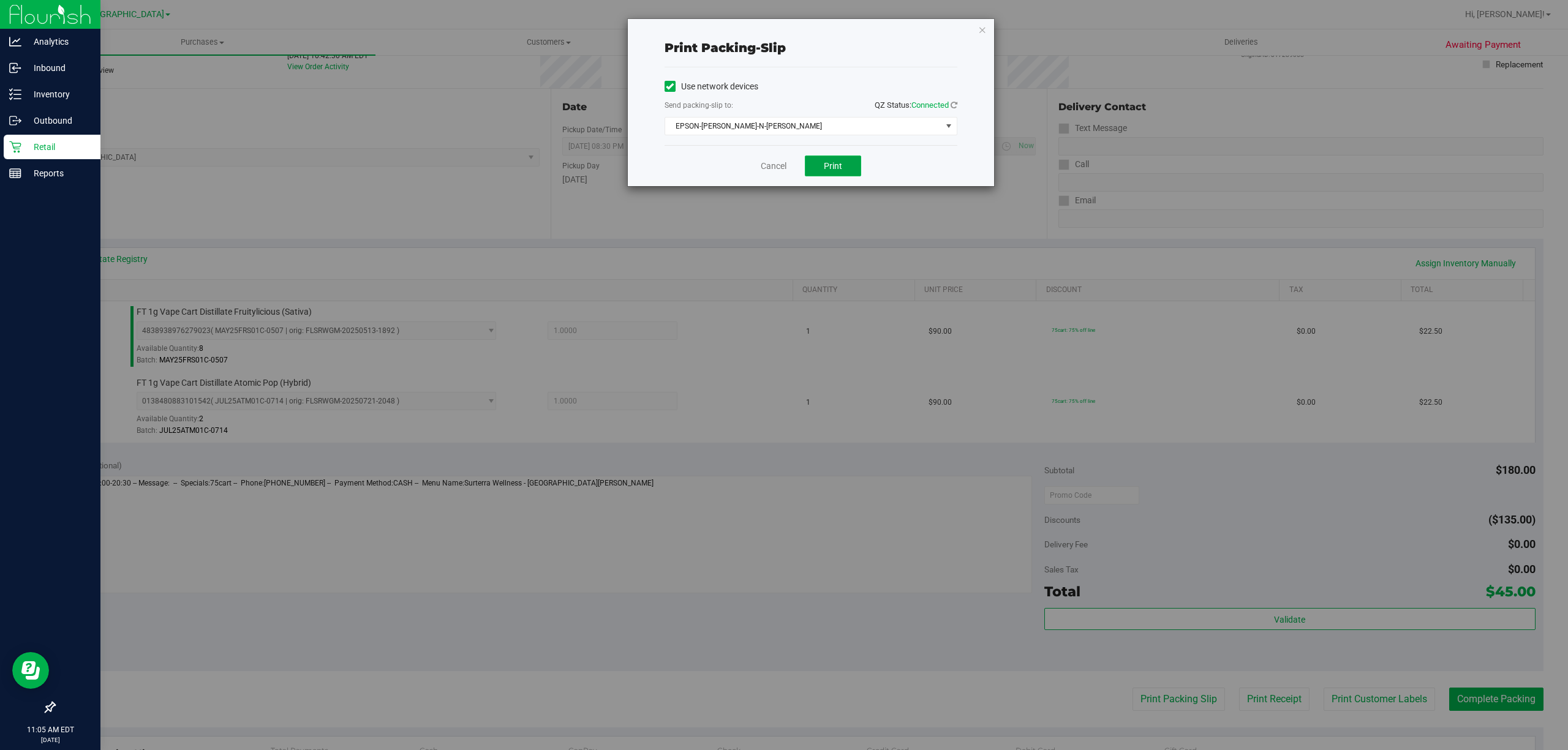
click at [829, 169] on span "Print" at bounding box center [833, 166] width 19 height 10
click at [770, 169] on link "Cancel" at bounding box center [773, 166] width 25 height 13
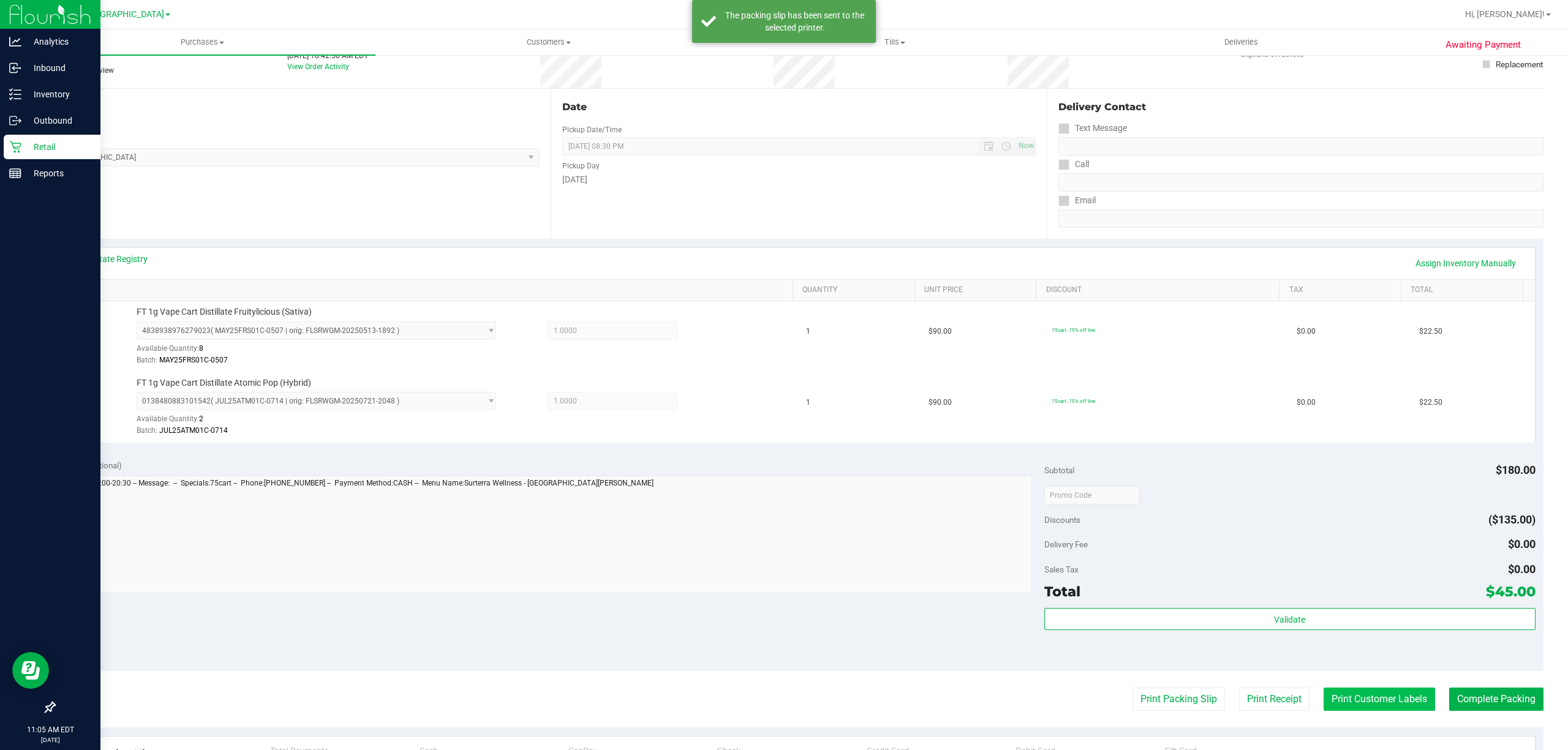
click at [1373, 703] on button "Print Customer Labels" at bounding box center [1380, 699] width 112 height 24
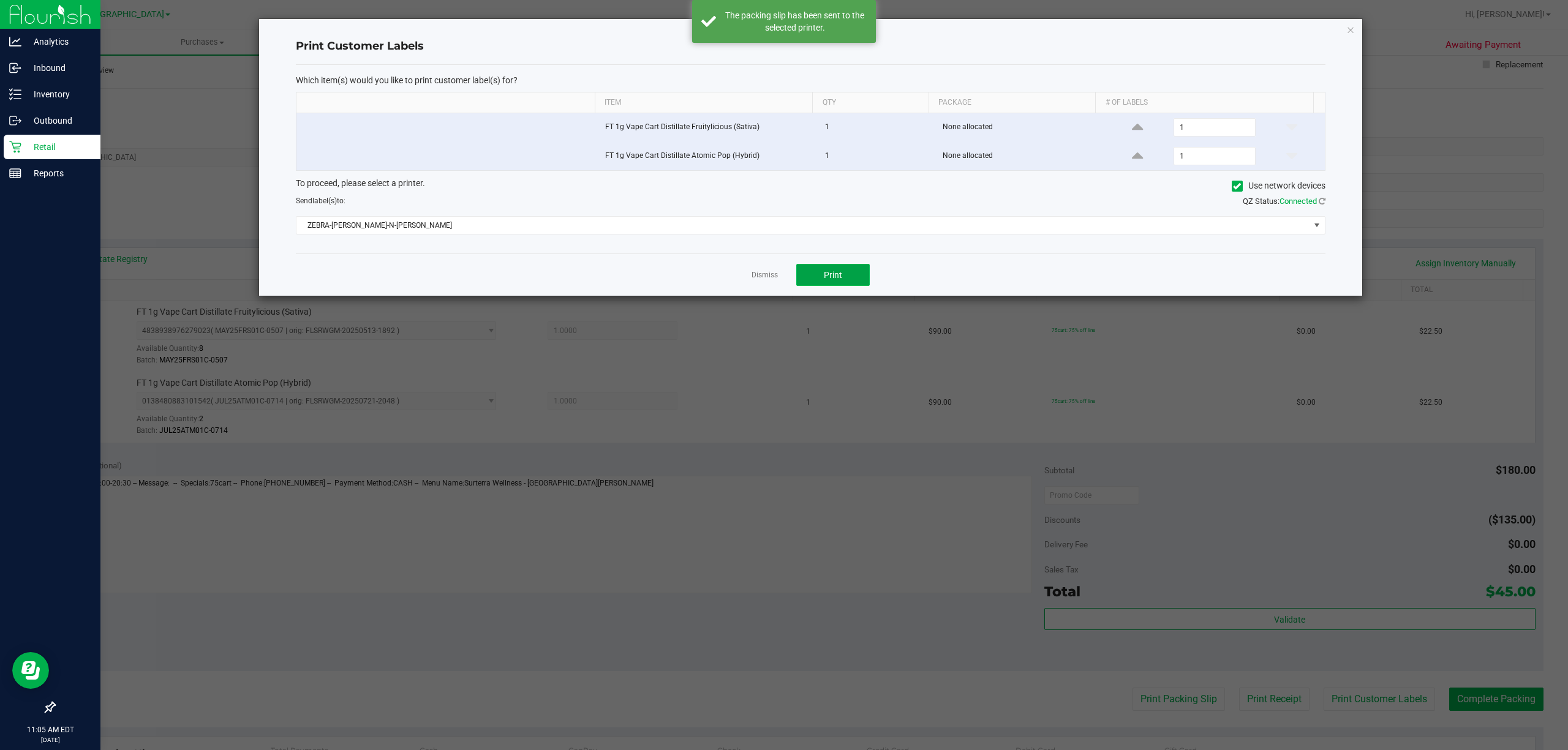
click at [860, 284] on button "Print" at bounding box center [833, 275] width 73 height 22
click at [765, 274] on link "Dismiss" at bounding box center [765, 275] width 26 height 11
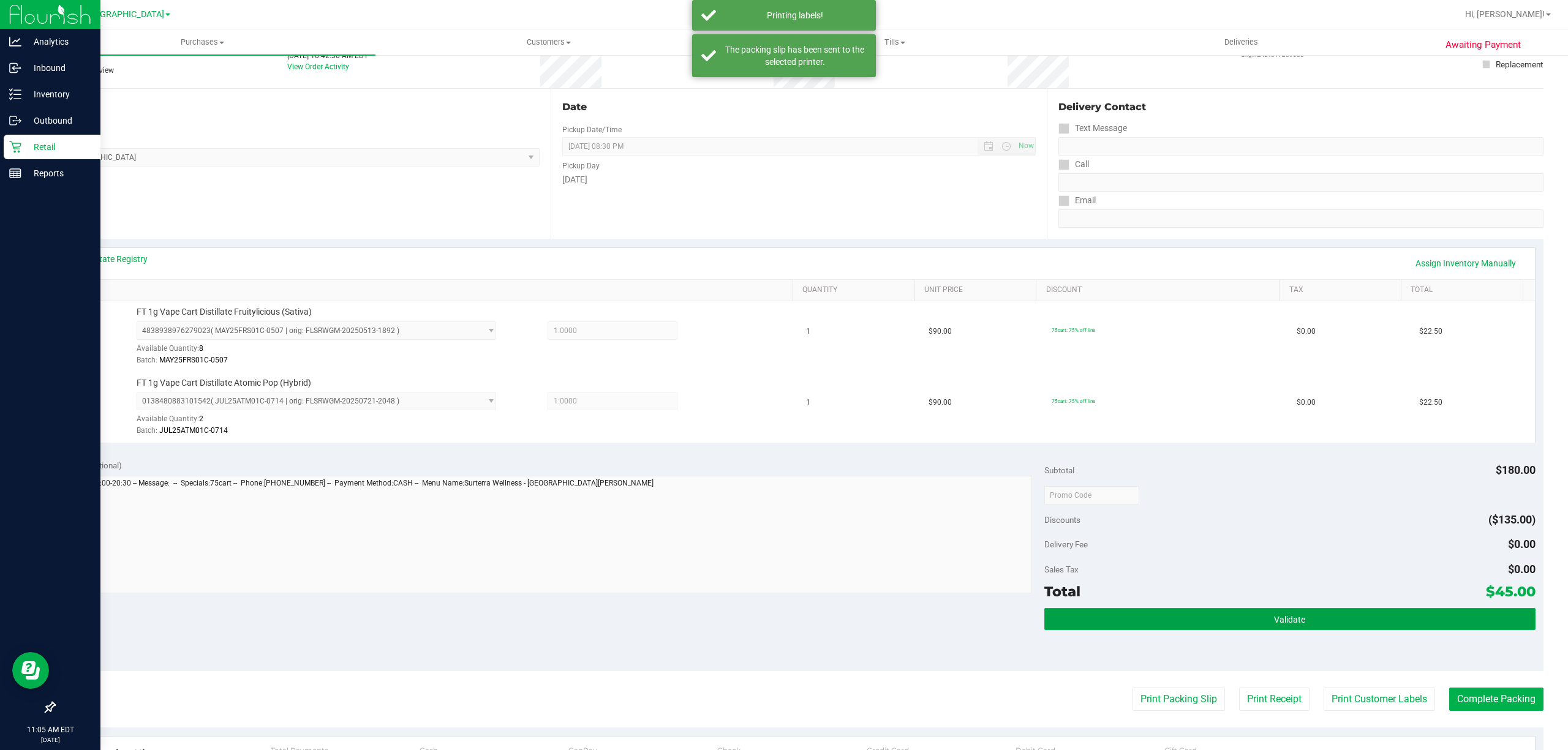
click at [1325, 629] on button "Validate" at bounding box center [1290, 619] width 491 height 22
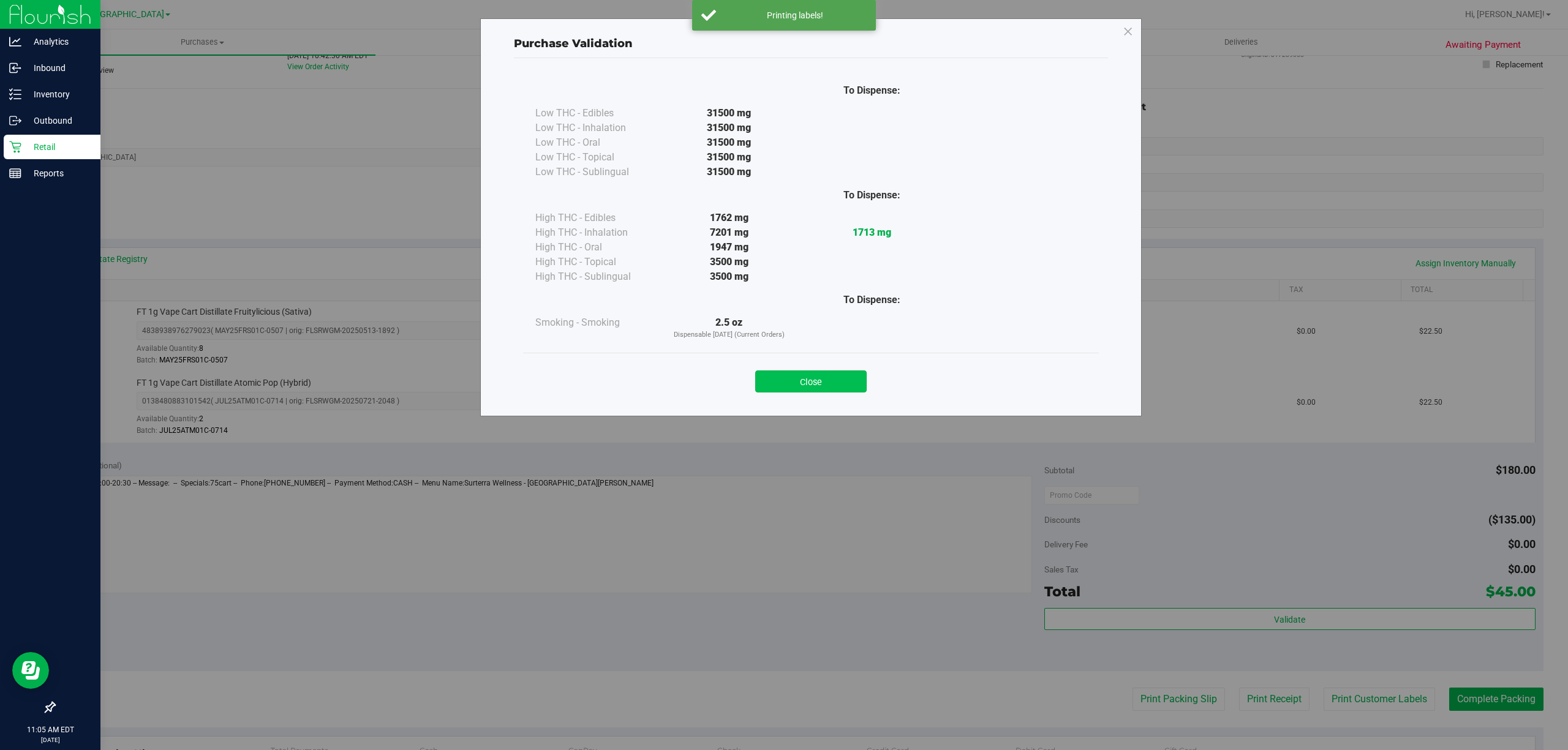
click at [821, 388] on button "Close" at bounding box center [811, 382] width 112 height 22
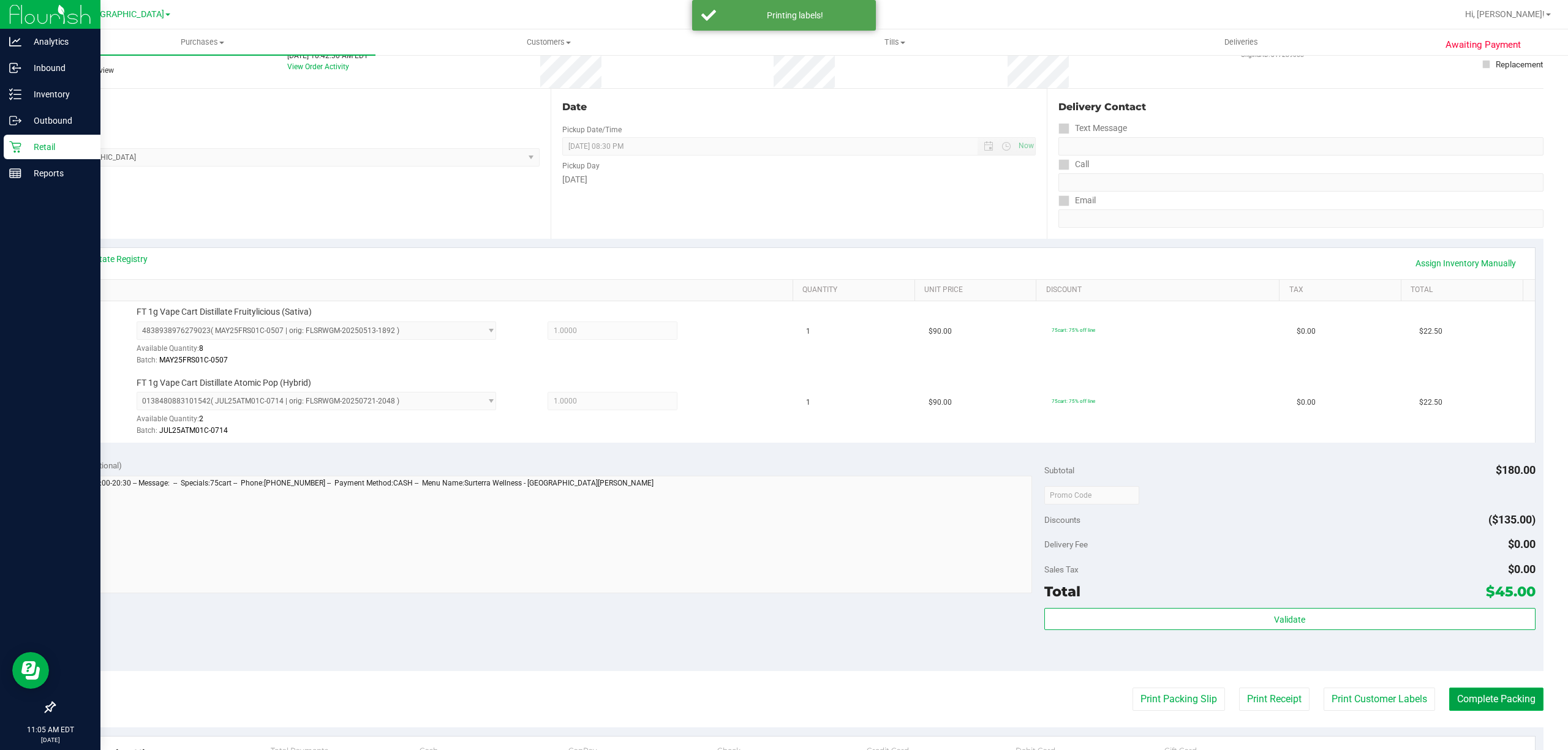
click at [1490, 711] on button "Complete Packing" at bounding box center [1497, 699] width 94 height 24
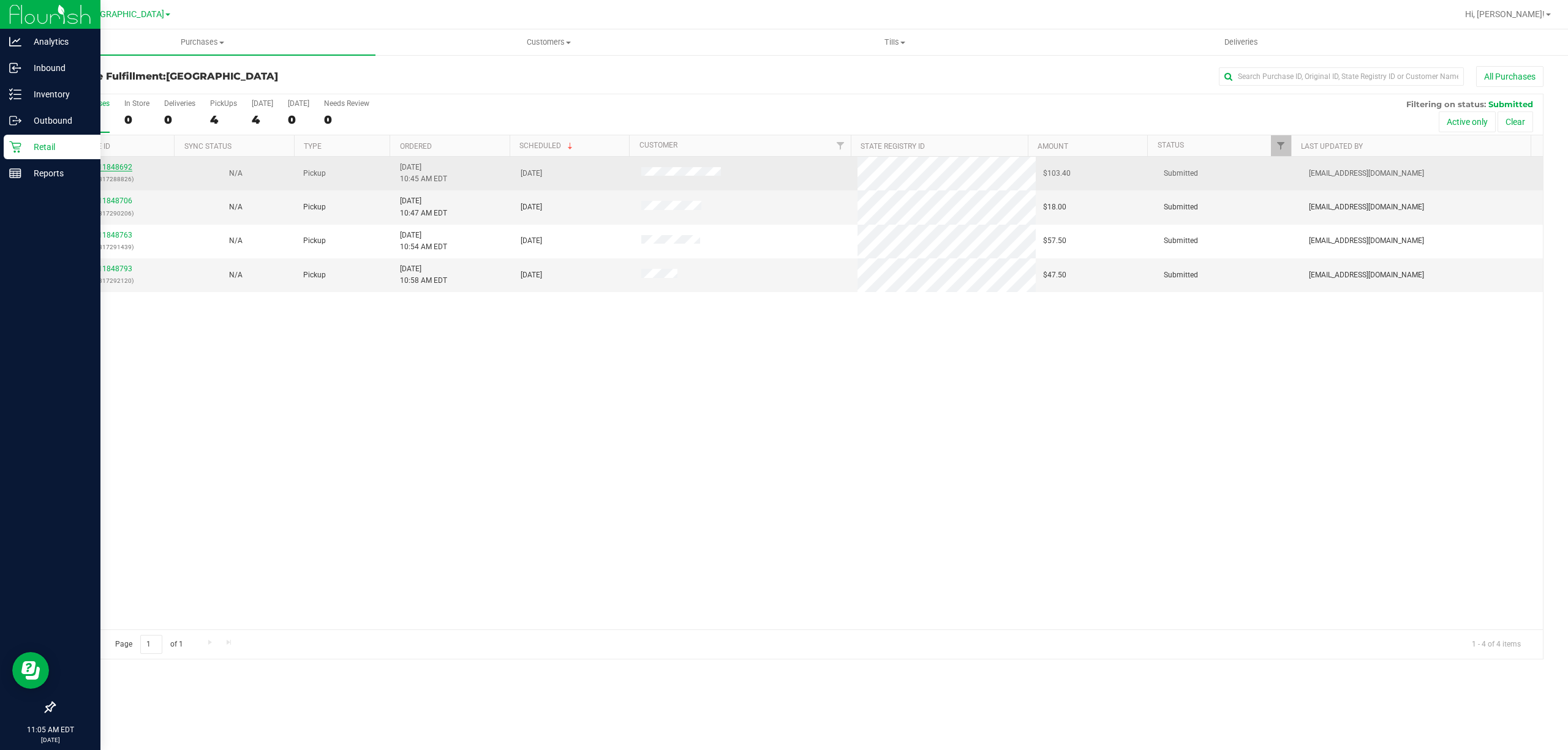
click at [112, 166] on link "11848692" at bounding box center [115, 167] width 34 height 9
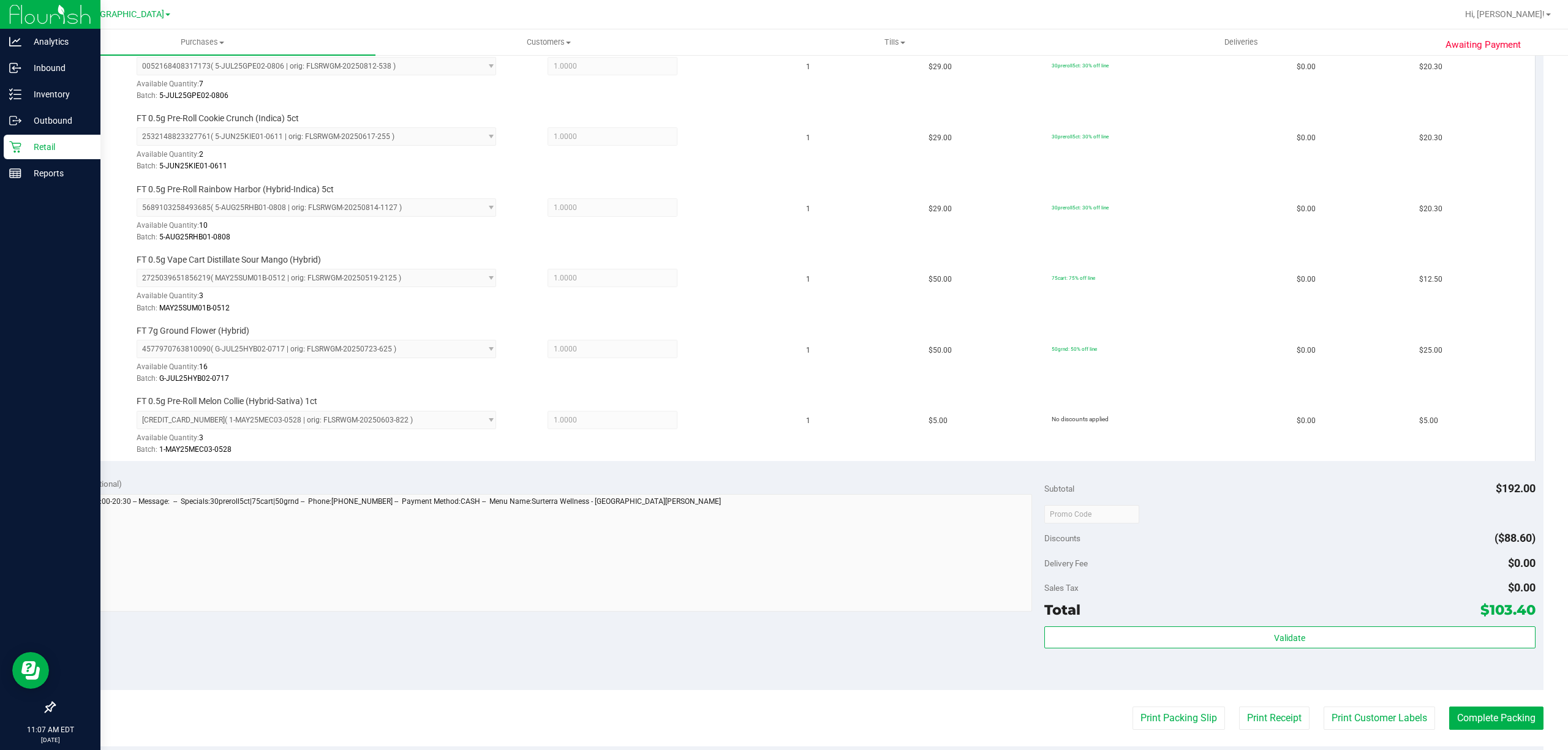
scroll to position [489, 0]
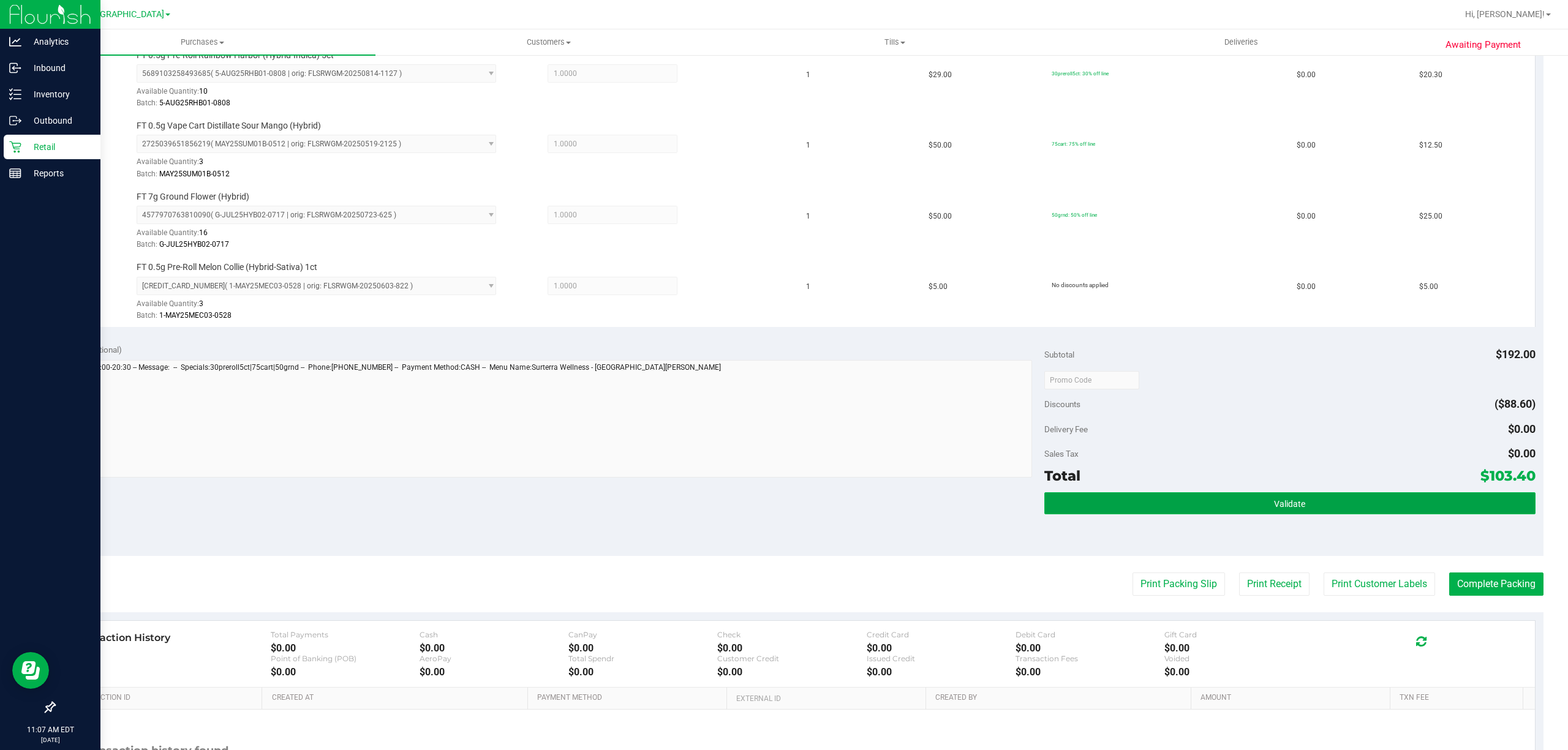
click at [1277, 507] on span "Validate" at bounding box center [1290, 504] width 31 height 10
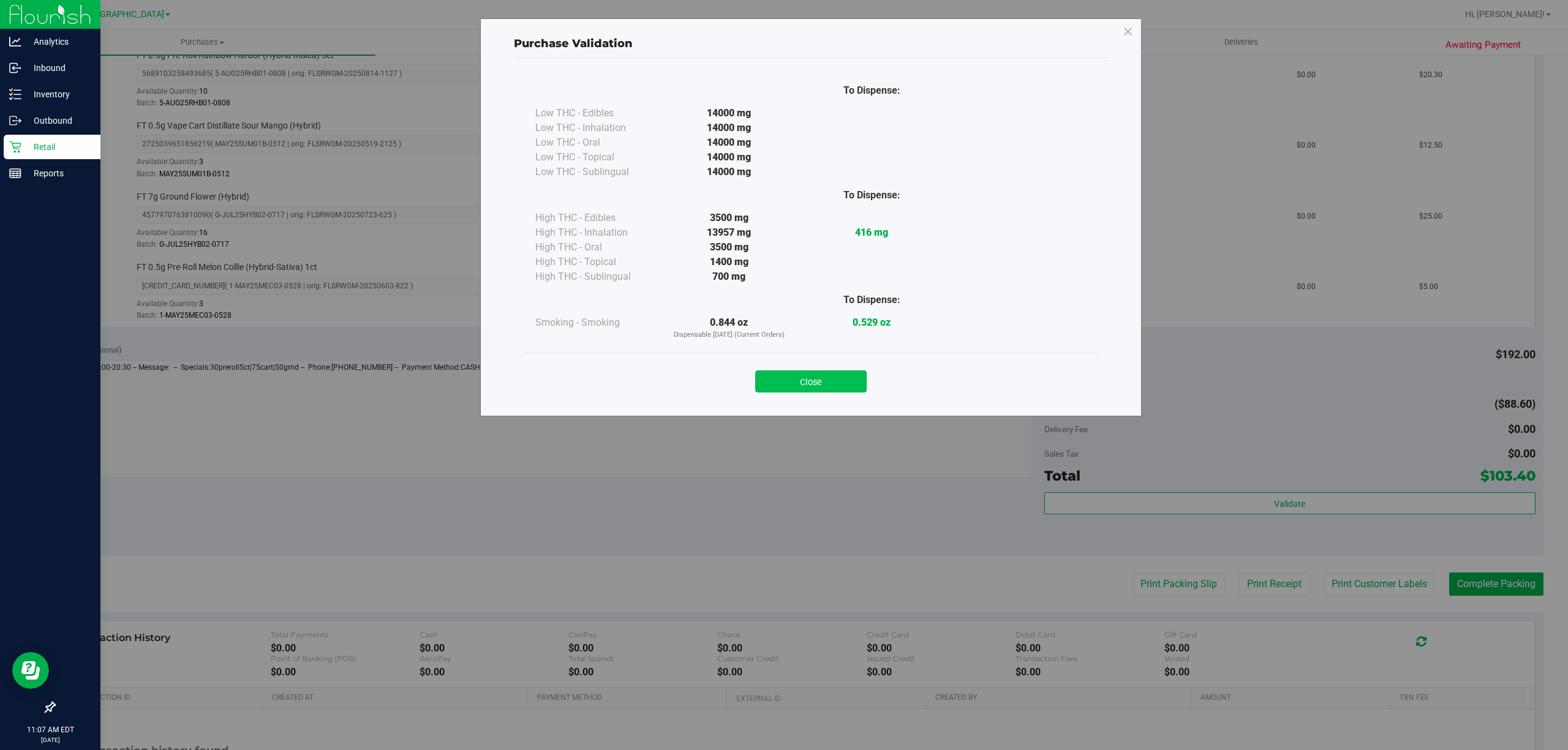
click at [829, 371] on button "Close" at bounding box center [811, 382] width 112 height 22
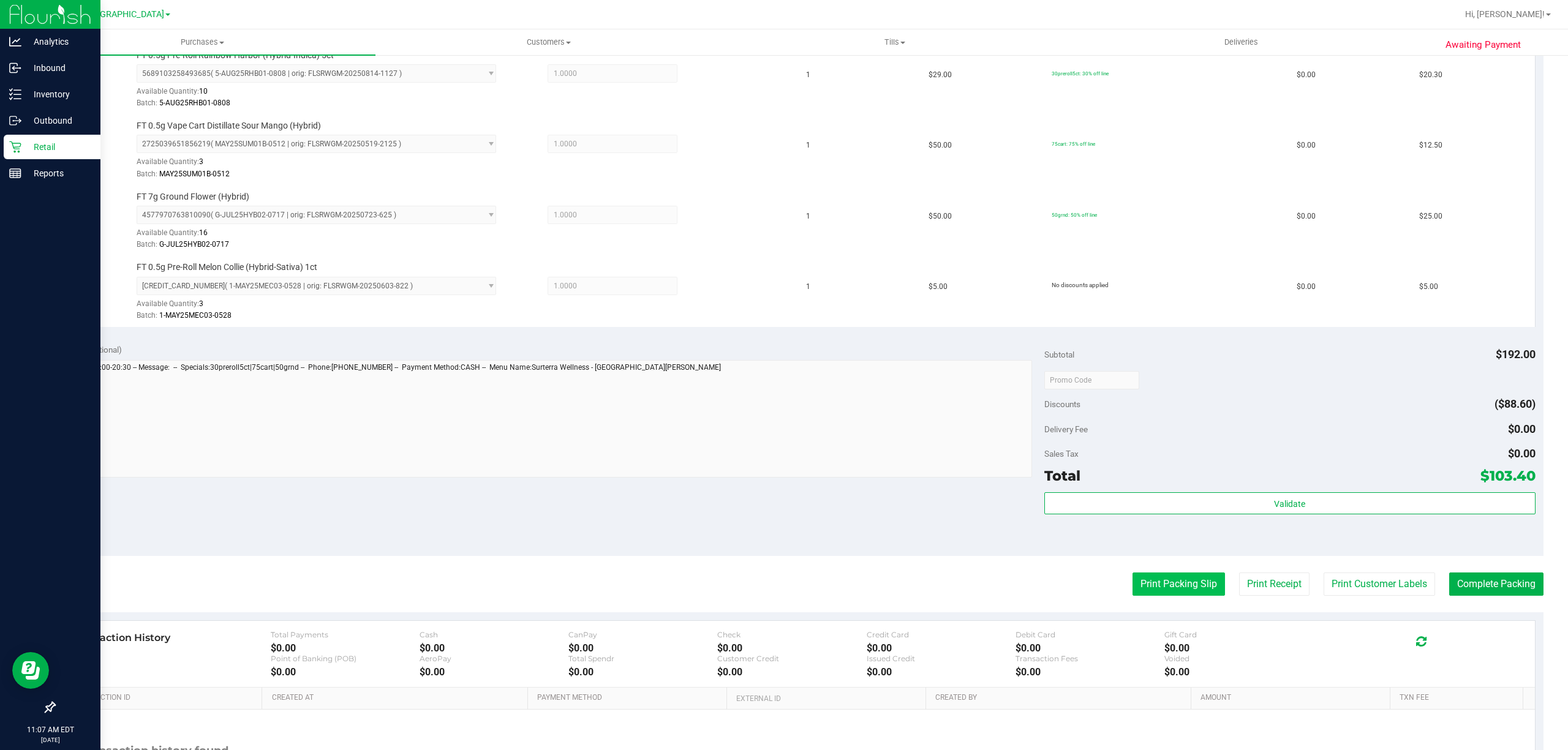
click at [1176, 594] on button "Print Packing Slip" at bounding box center [1179, 584] width 92 height 24
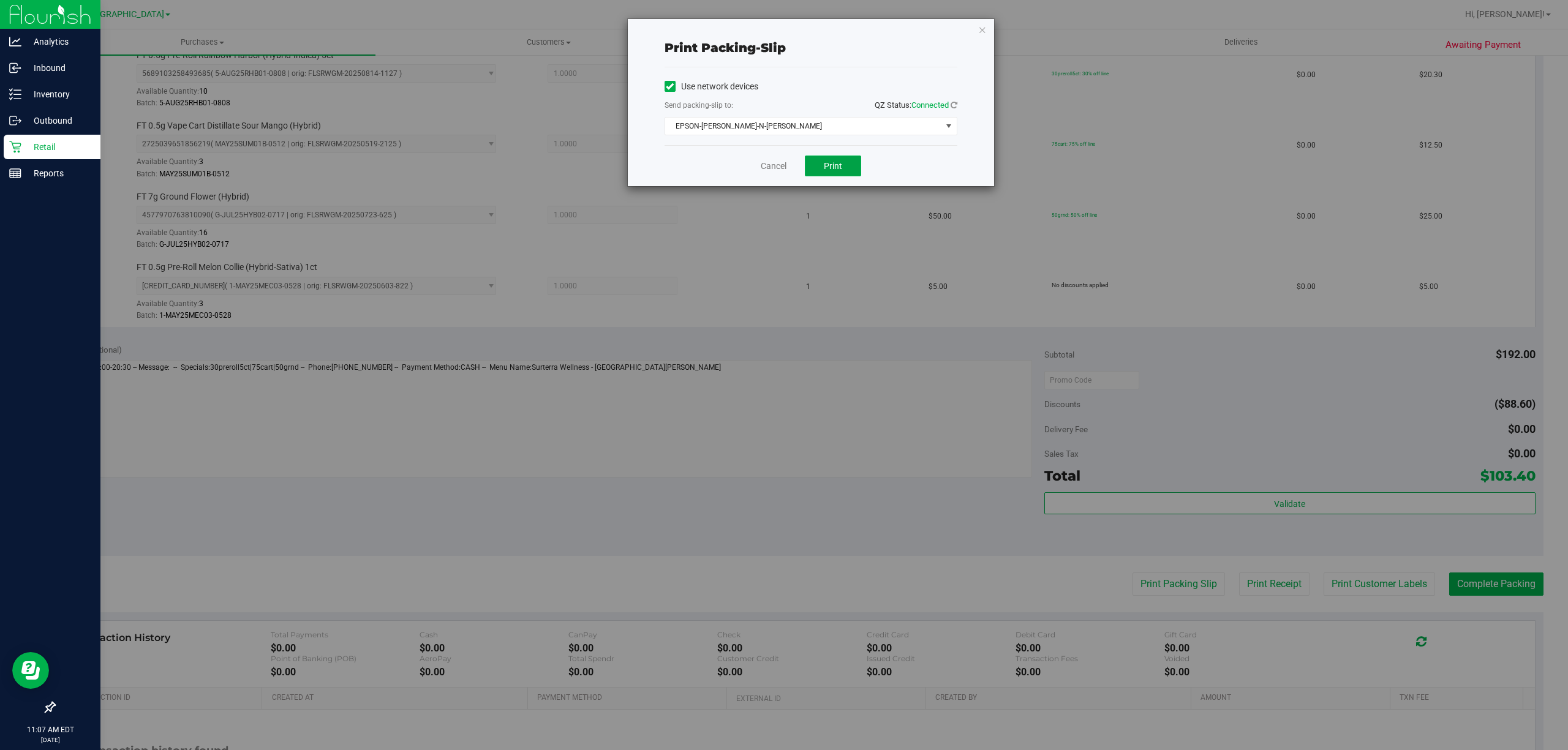
click at [828, 169] on span "Print" at bounding box center [833, 166] width 19 height 10
click at [767, 172] on link "Cancel" at bounding box center [773, 166] width 25 height 13
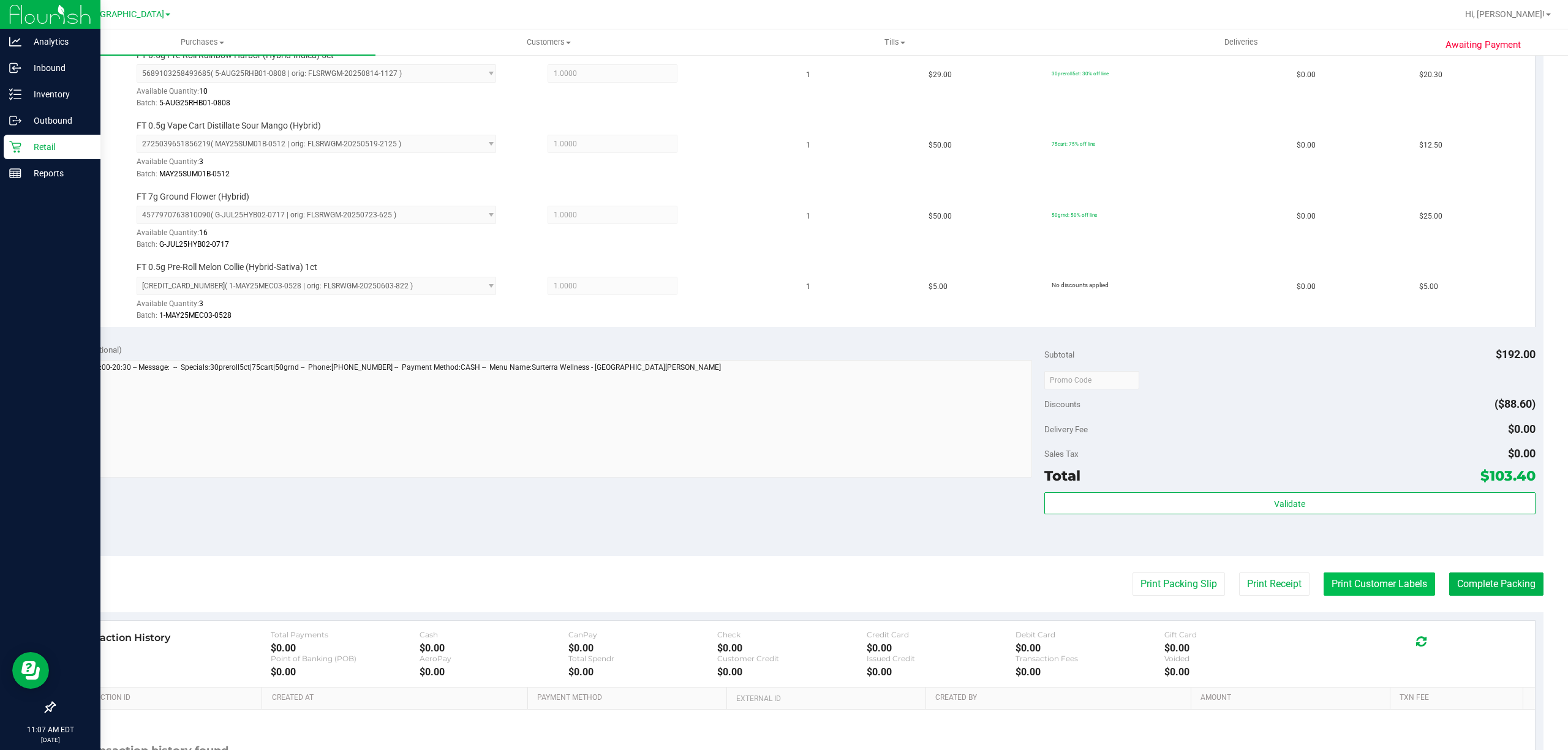
click at [1390, 586] on button "Print Customer Labels" at bounding box center [1380, 584] width 112 height 24
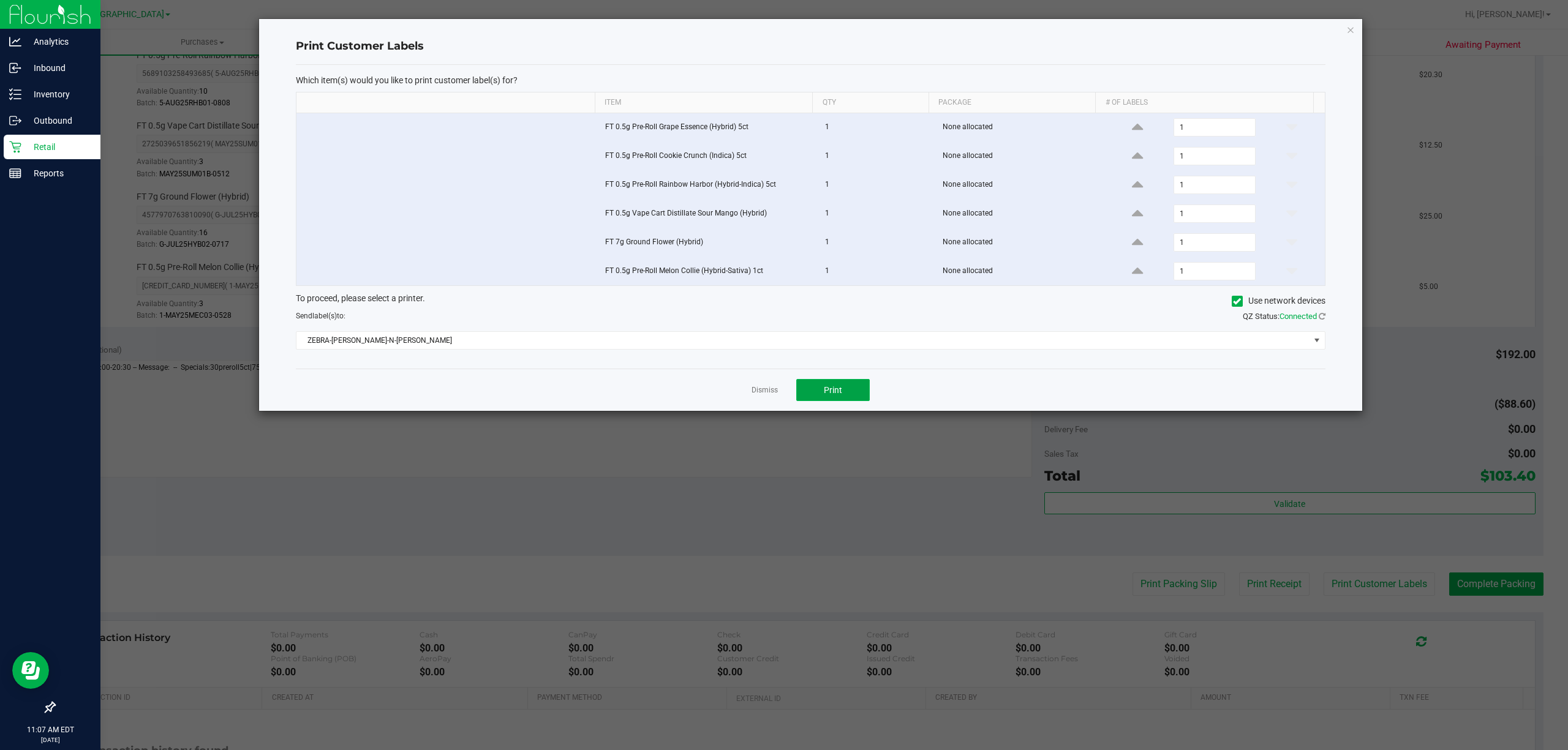
click at [829, 395] on span "Print" at bounding box center [833, 390] width 19 height 10
click at [768, 396] on link "Dismiss" at bounding box center [765, 390] width 26 height 11
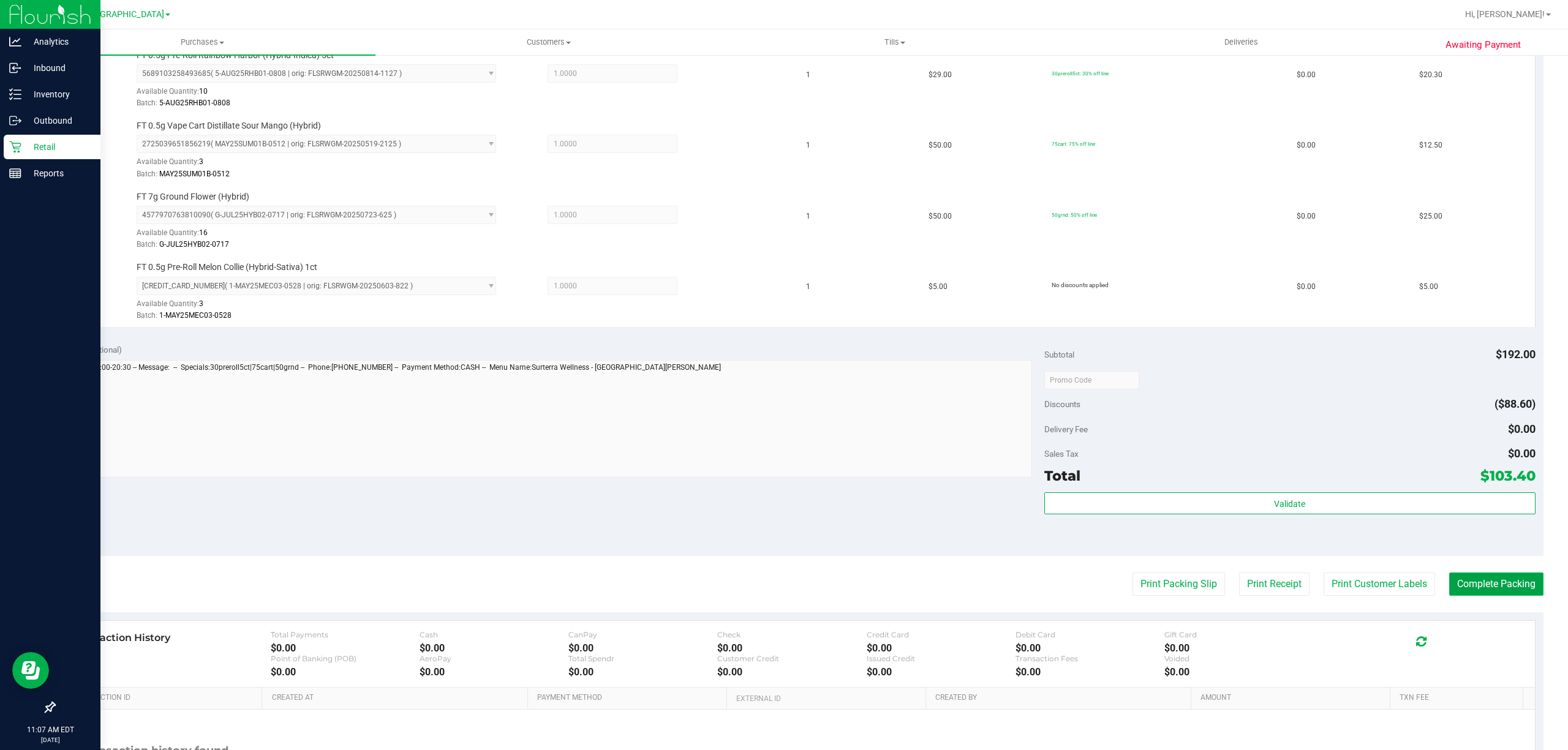
click at [1491, 586] on button "Complete Packing" at bounding box center [1497, 584] width 94 height 24
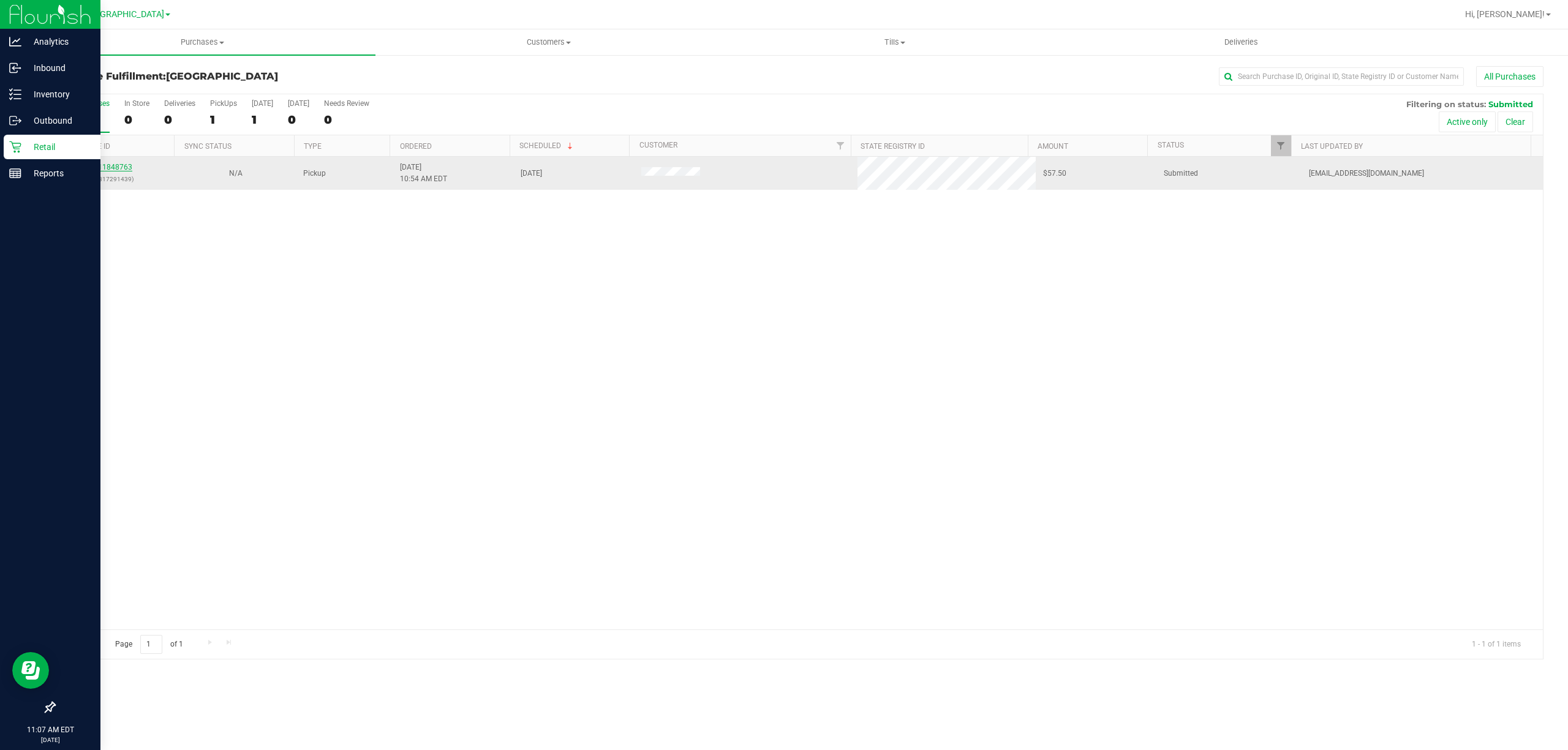
click at [109, 164] on link "11848763" at bounding box center [115, 167] width 34 height 9
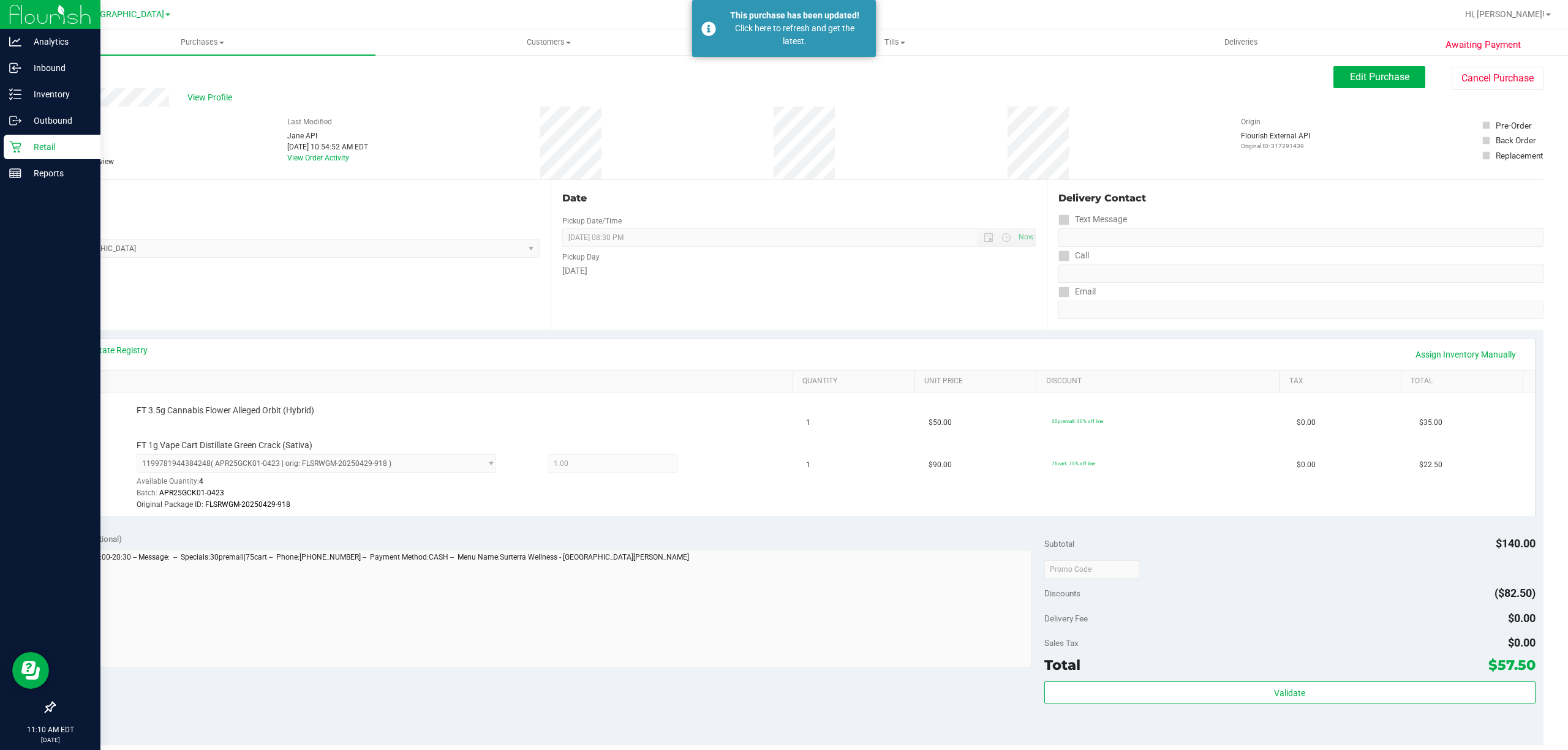
click at [14, 141] on icon at bounding box center [16, 147] width 12 height 12
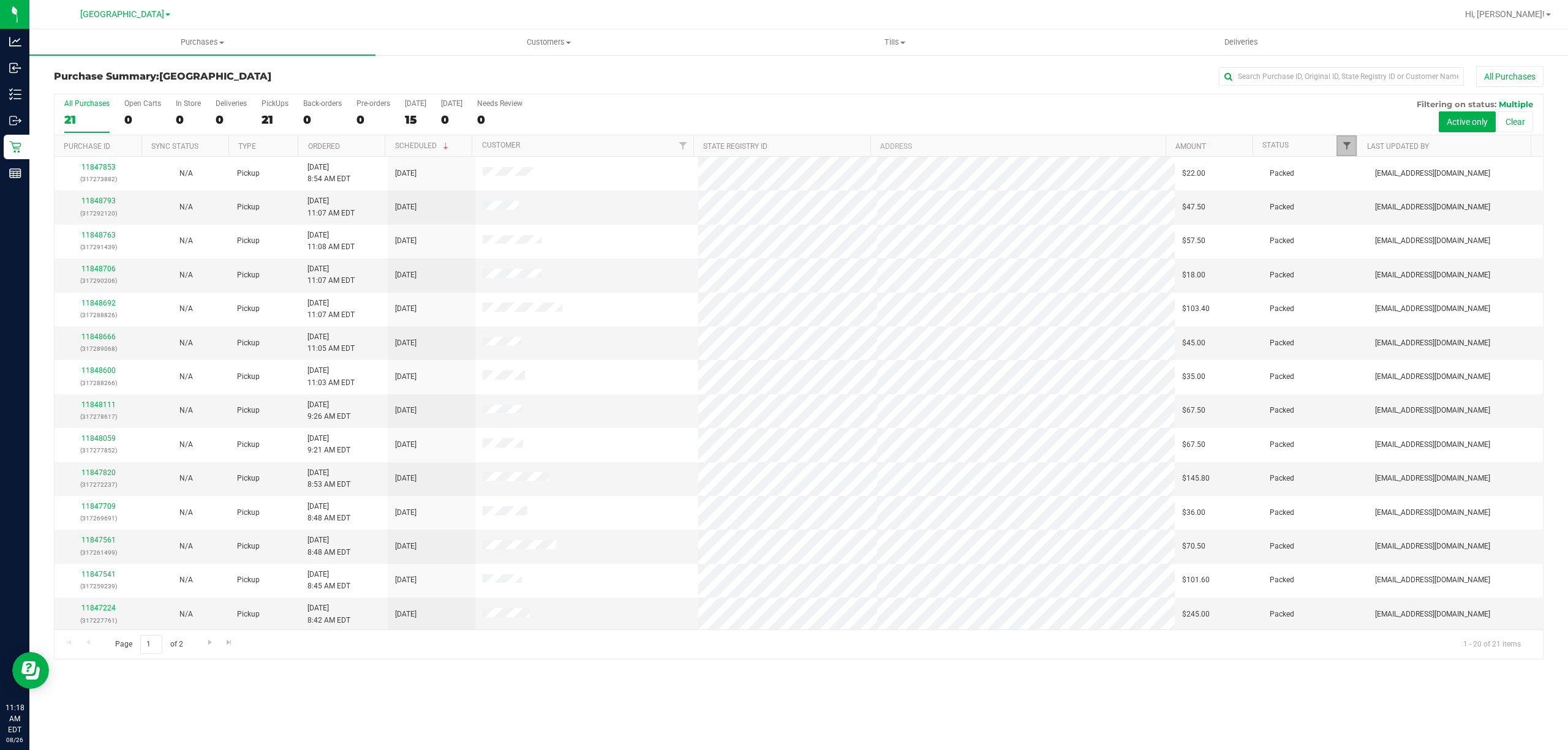
click at [1344, 143] on span "Filter" at bounding box center [1347, 146] width 10 height 10
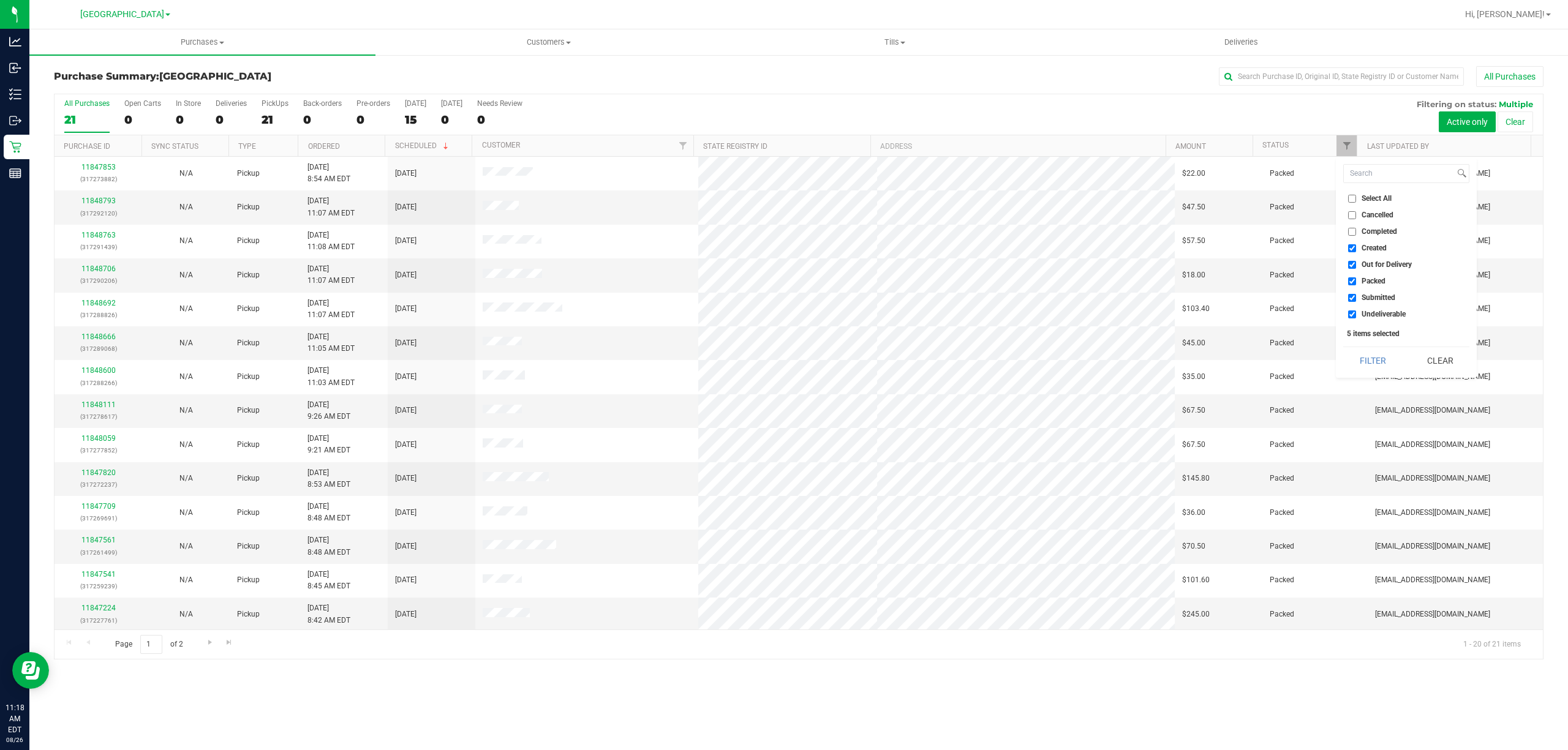
click at [1355, 253] on li "Created" at bounding box center [1406, 248] width 126 height 13
click at [1354, 249] on input "Created" at bounding box center [1352, 248] width 8 height 8
checkbox input "false"
click at [1354, 264] on input "Out for Delivery" at bounding box center [1352, 264] width 8 height 8
checkbox input "false"
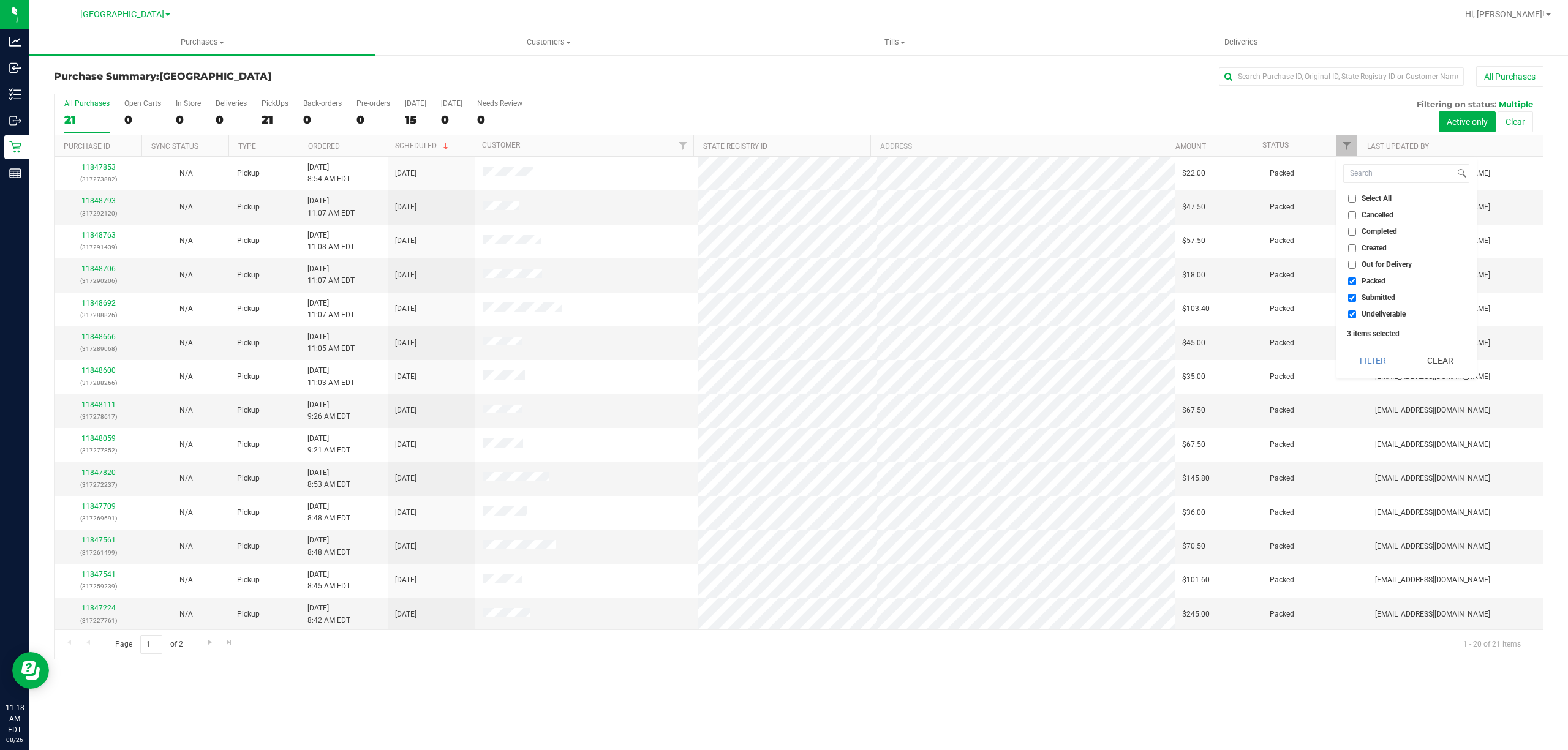
click at [1354, 280] on input "Packed" at bounding box center [1352, 281] width 8 height 8
checkbox input "false"
click at [1353, 316] on input "Undeliverable" at bounding box center [1352, 314] width 8 height 8
checkbox input "false"
click at [1355, 355] on button "Filter" at bounding box center [1372, 360] width 59 height 27
